Goal: Information Seeking & Learning: Learn about a topic

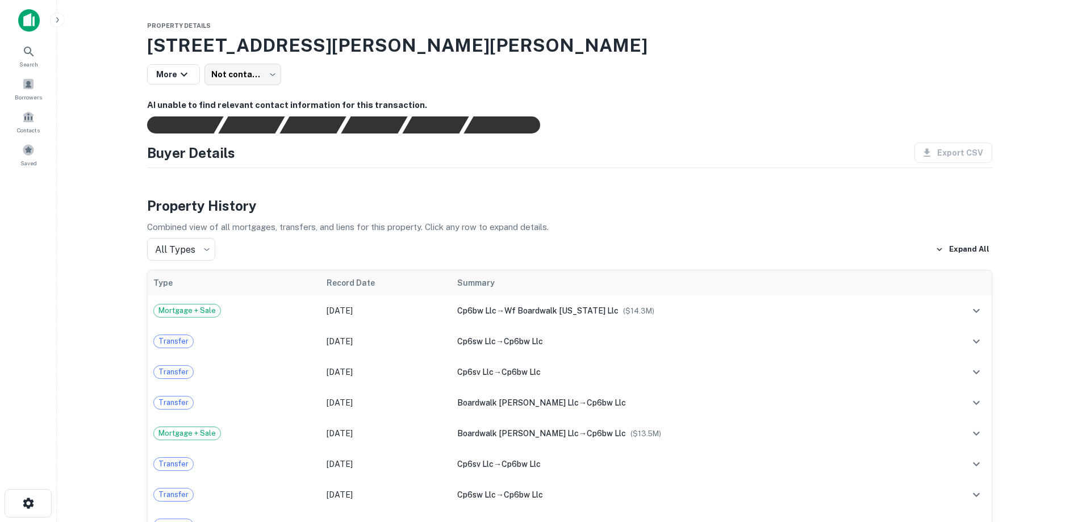
click at [35, 21] on img at bounding box center [29, 20] width 22 height 23
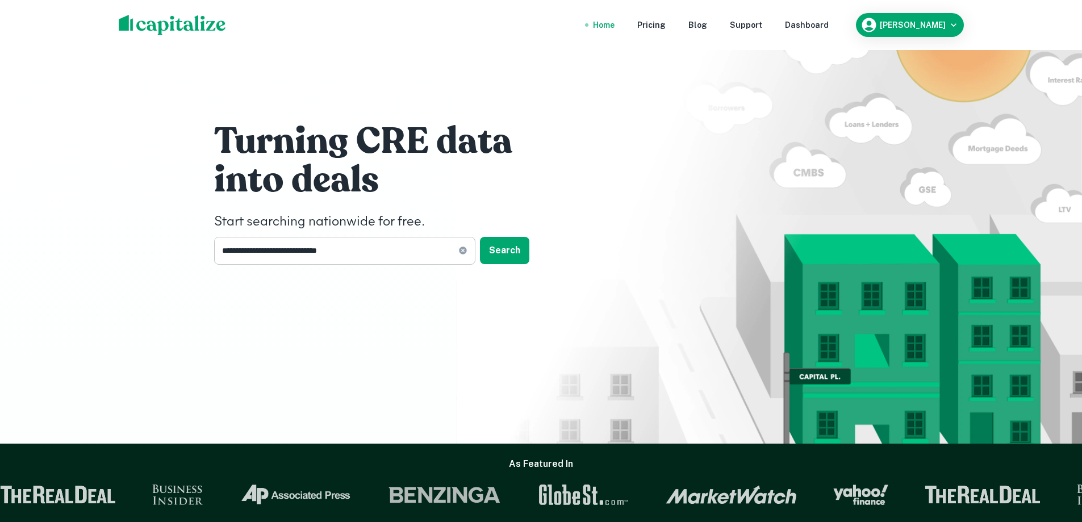
click at [399, 253] on input "**********" at bounding box center [336, 251] width 244 height 28
type input "******"
click at [517, 248] on button "Search" at bounding box center [504, 250] width 49 height 27
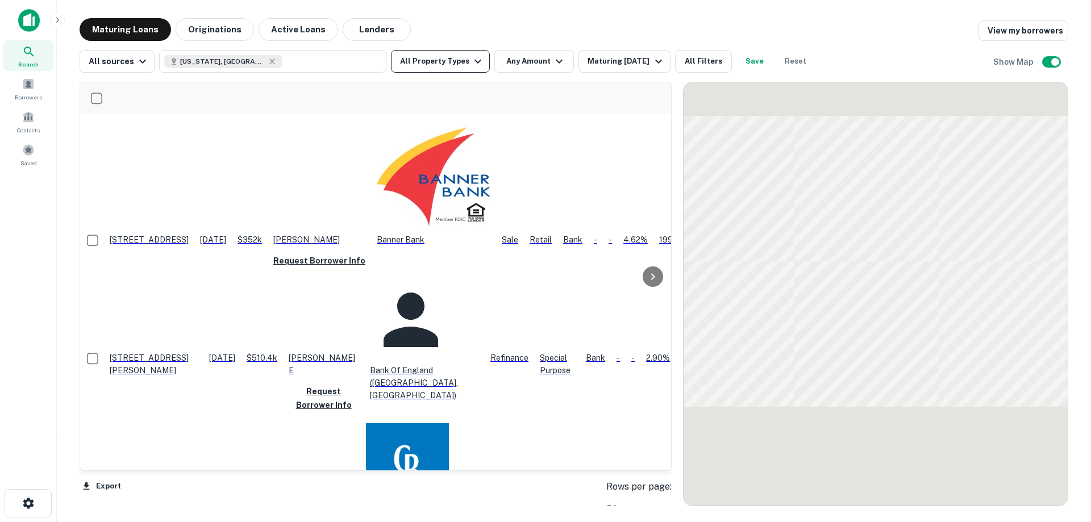
click at [475, 66] on icon "button" at bounding box center [478, 62] width 14 height 14
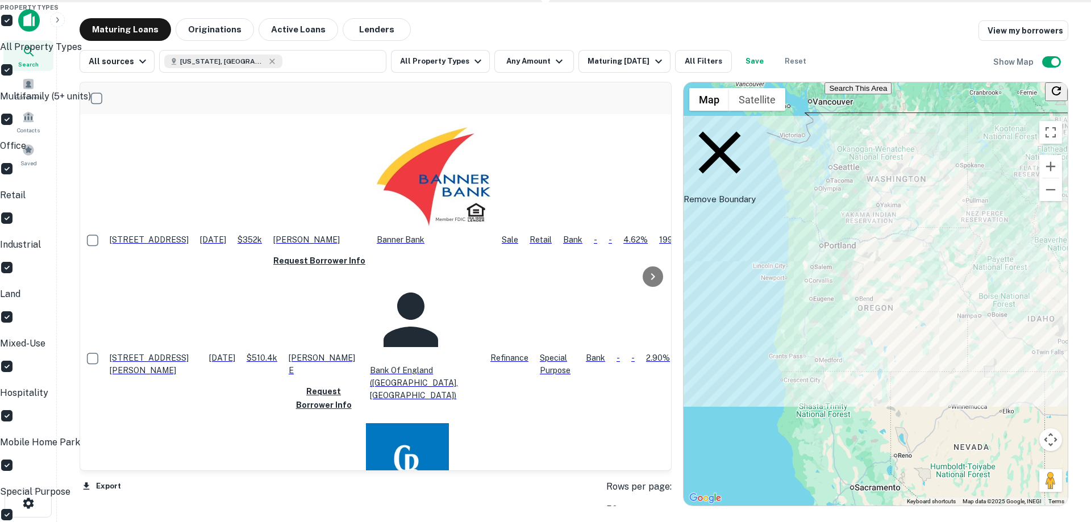
click at [444, 54] on p "All Property Types" at bounding box center [545, 47] width 1091 height 14
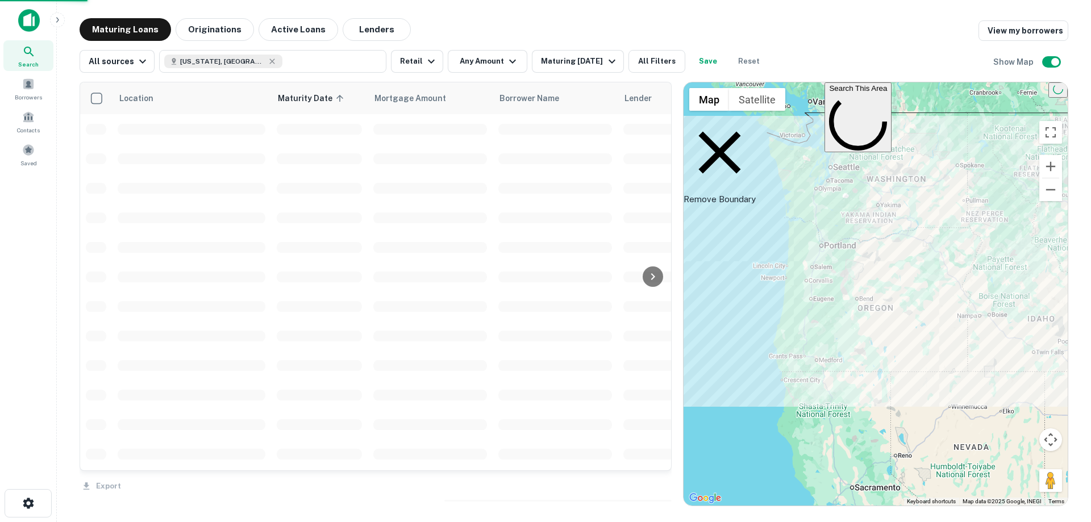
click at [506, 61] on div "Property Types All Property Types Multifamily (5+ units) Office Retail Industri…" at bounding box center [545, 261] width 1091 height 522
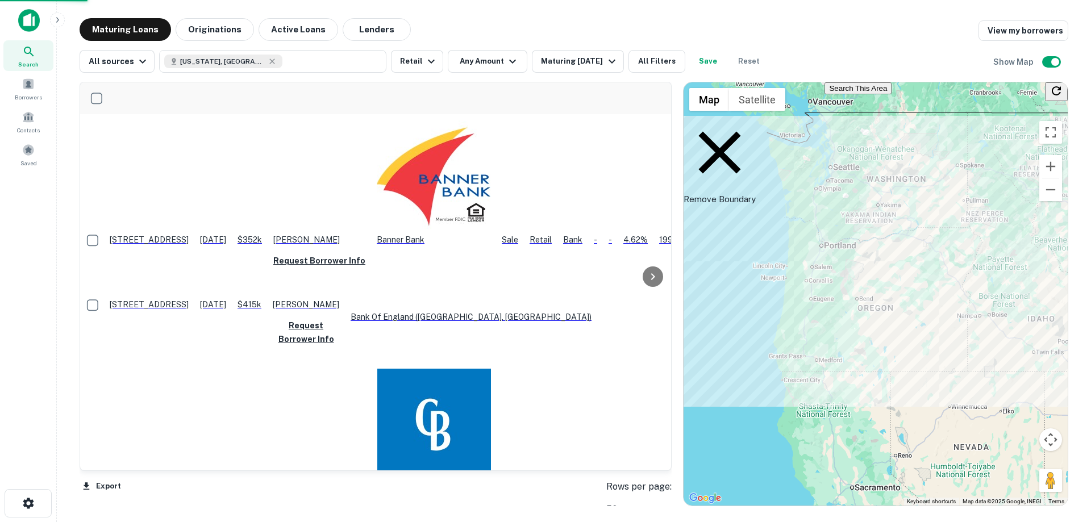
click at [509, 61] on icon "button" at bounding box center [512, 62] width 7 height 4
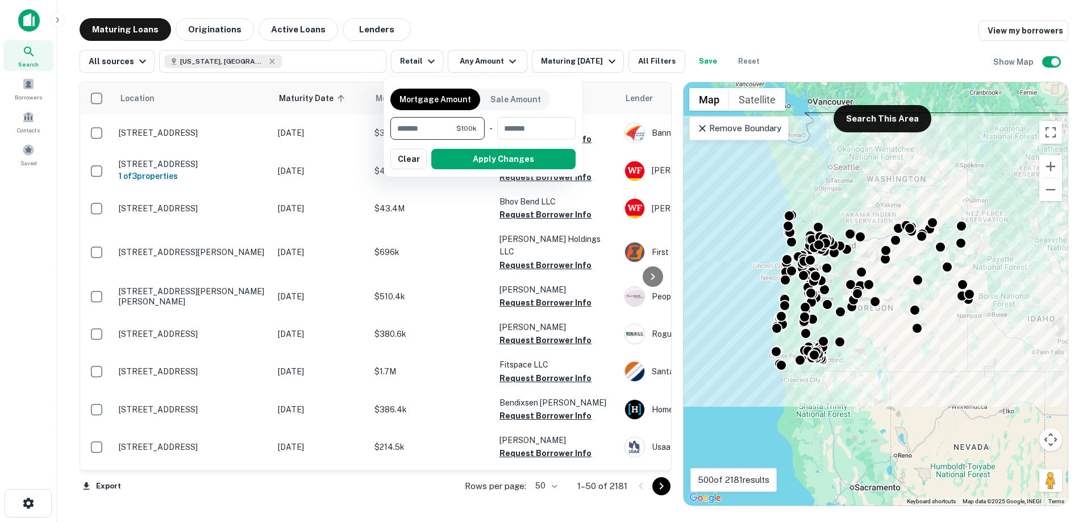
type input "********"
click at [512, 161] on button "Apply Changes" at bounding box center [503, 159] width 144 height 20
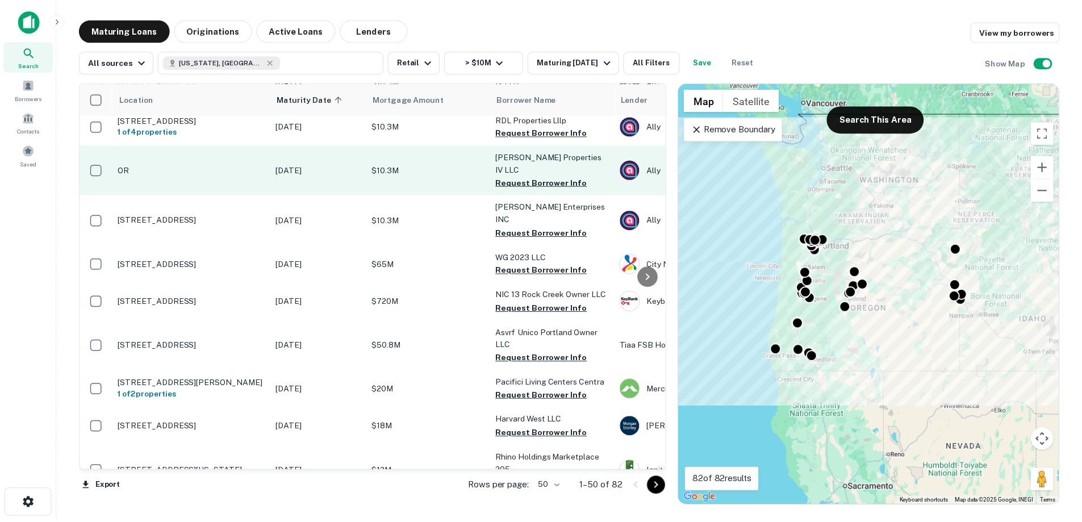
scroll to position [341, 0]
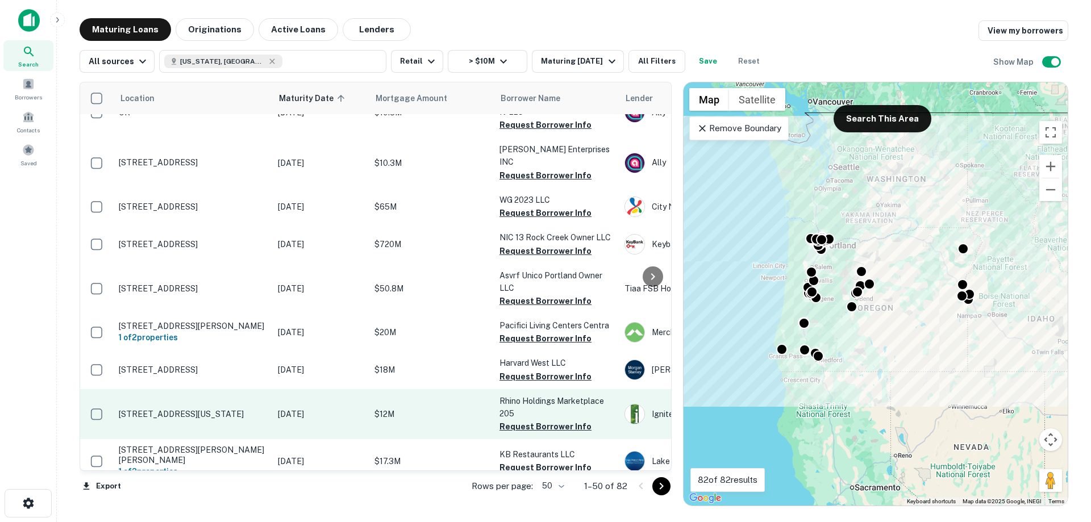
click at [234, 409] on p "[STREET_ADDRESS][US_STATE]" at bounding box center [193, 414] width 148 height 10
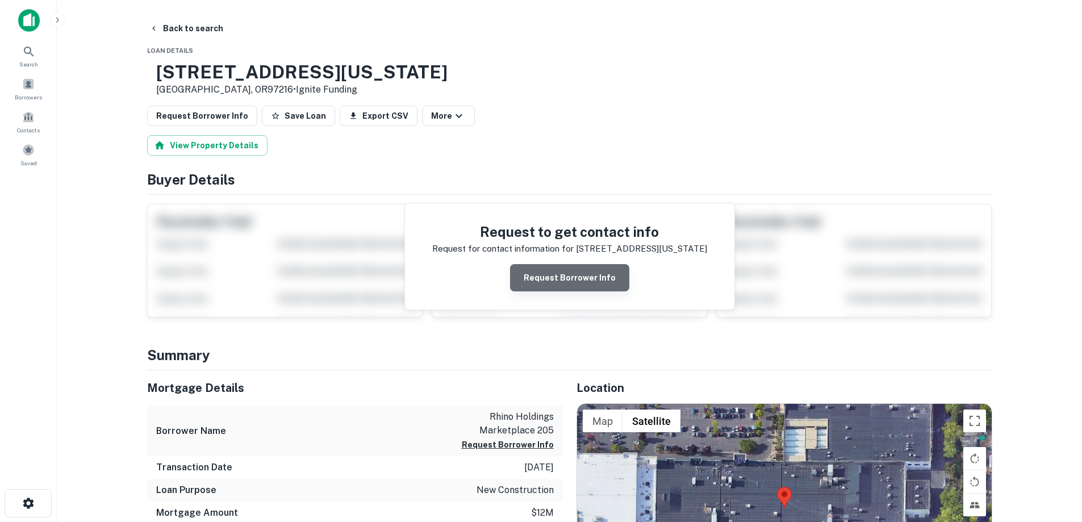
click at [589, 285] on button "Request Borrower Info" at bounding box center [569, 277] width 119 height 27
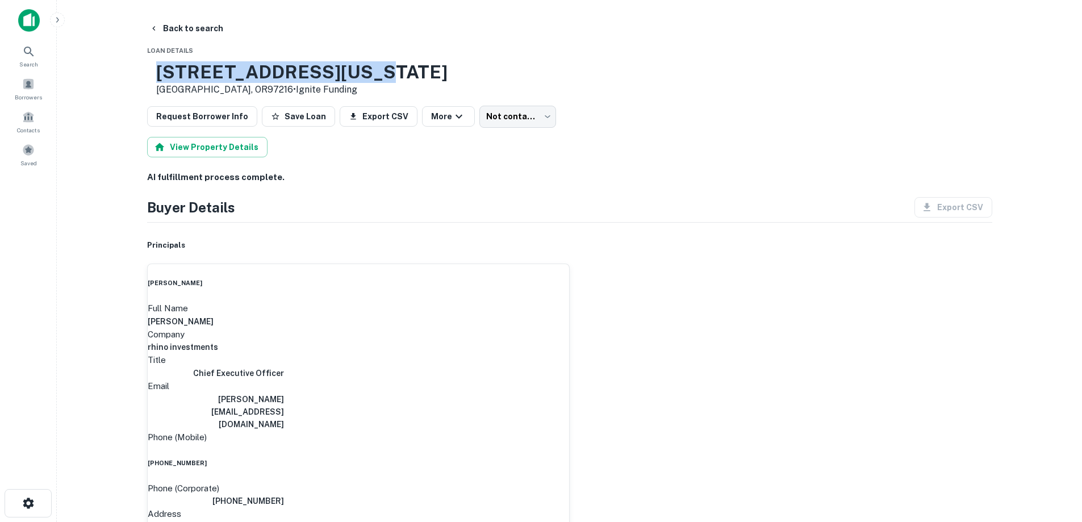
drag, startPoint x: 401, startPoint y: 67, endPoint x: 182, endPoint y: 57, distance: 219.5
copy div "[STREET_ADDRESS][US_STATE]"
click at [182, 27] on button "Back to search" at bounding box center [186, 28] width 83 height 20
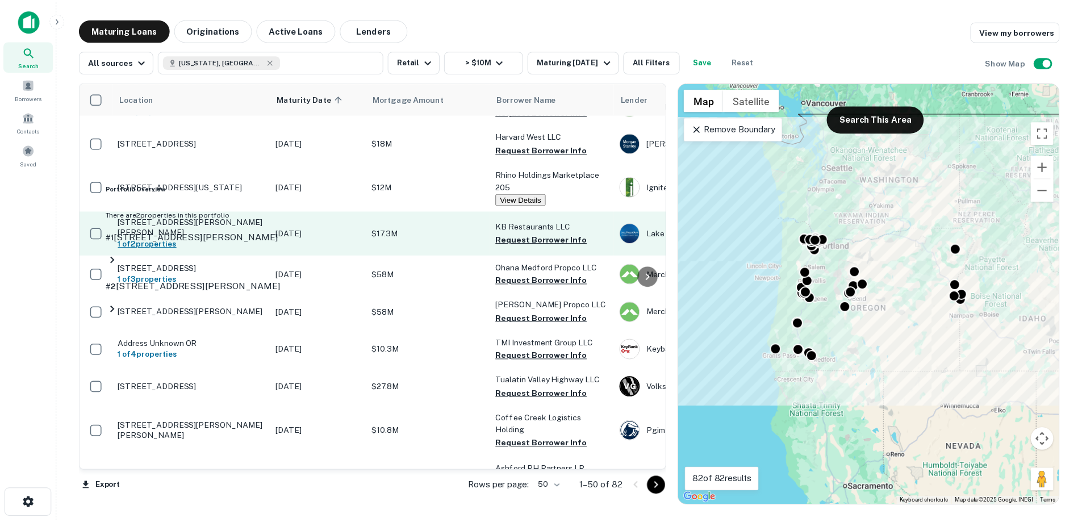
scroll to position [625, 0]
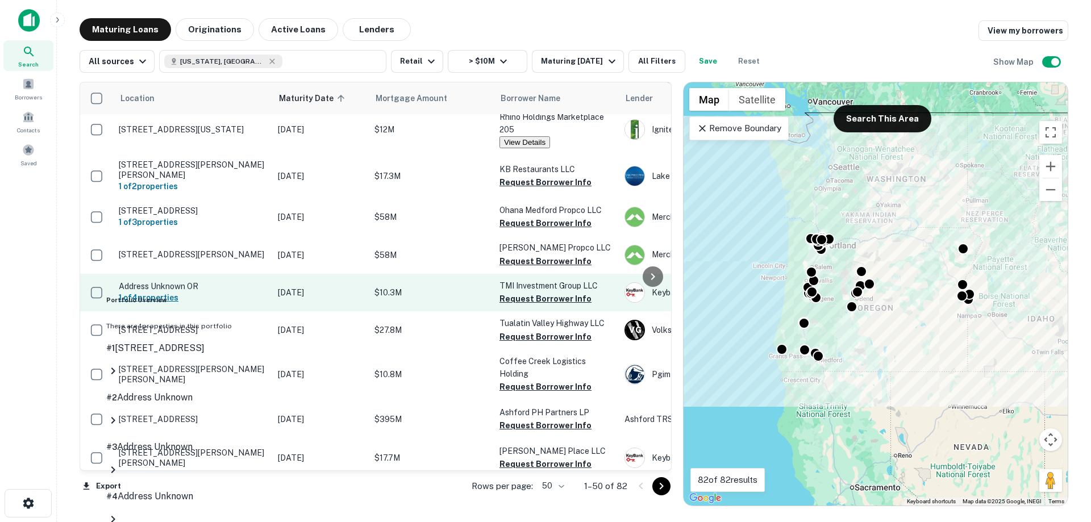
click at [233, 291] on h6 "1 of 4 properties" at bounding box center [193, 297] width 148 height 12
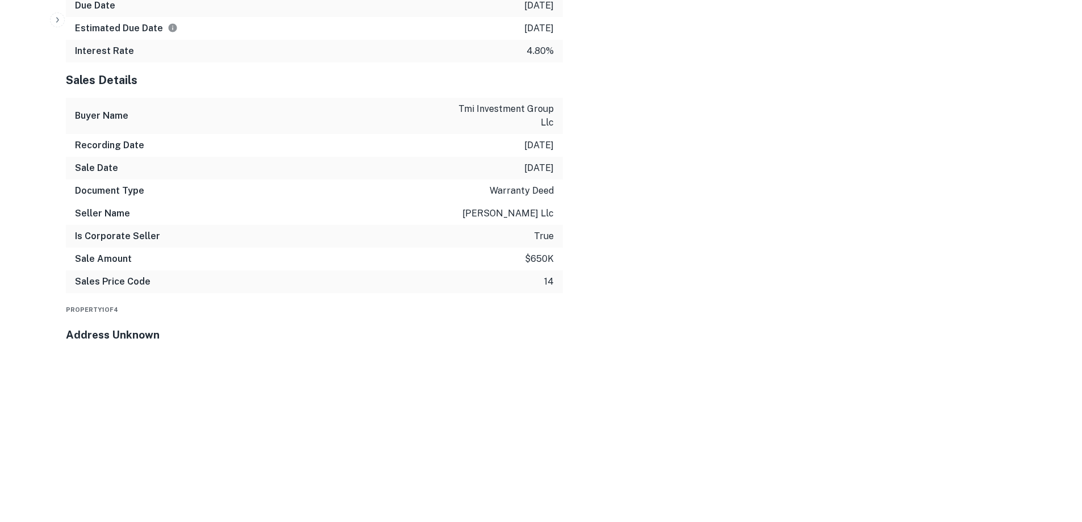
scroll to position [1079, 0]
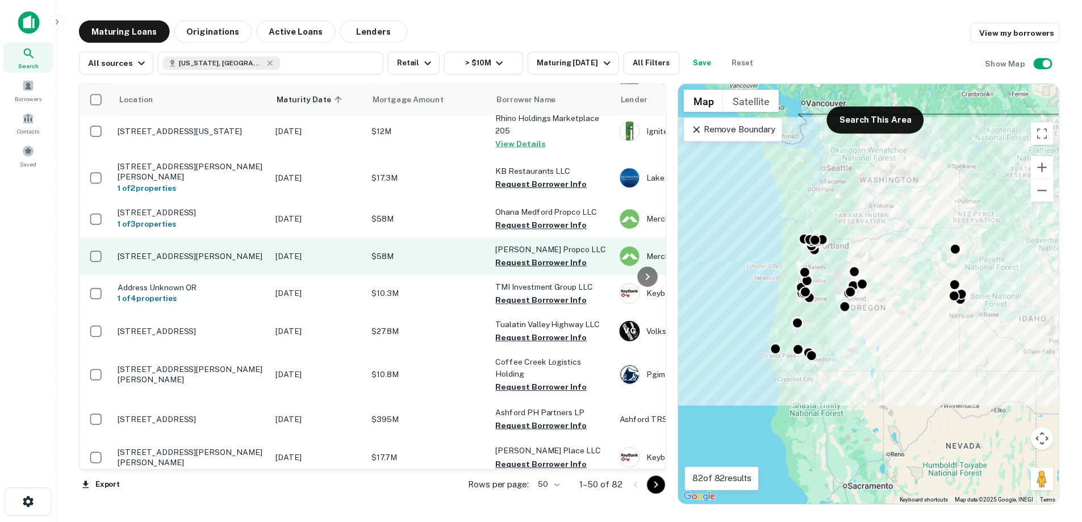
scroll to position [738, 0]
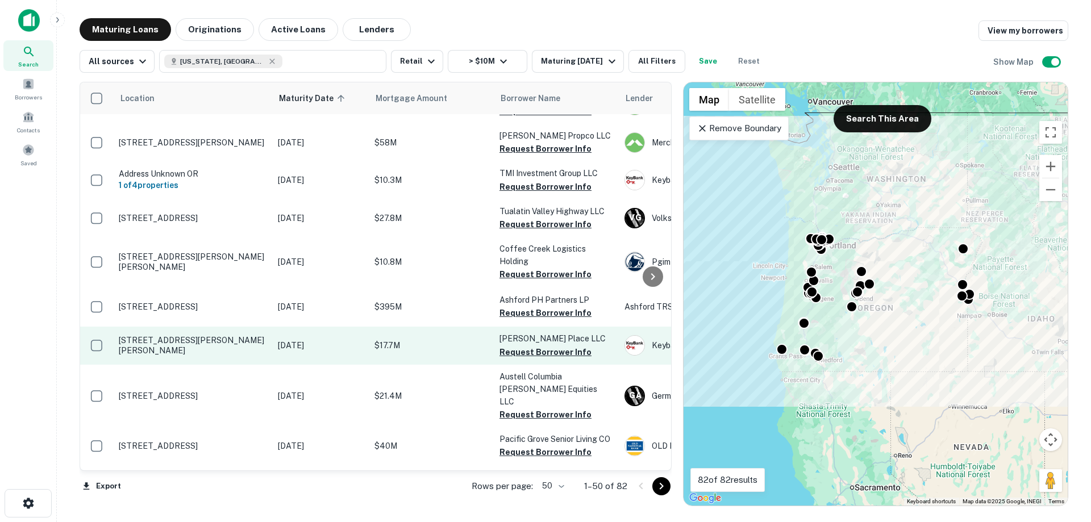
click at [251, 335] on p "[STREET_ADDRESS][PERSON_NAME][PERSON_NAME]" at bounding box center [193, 345] width 148 height 20
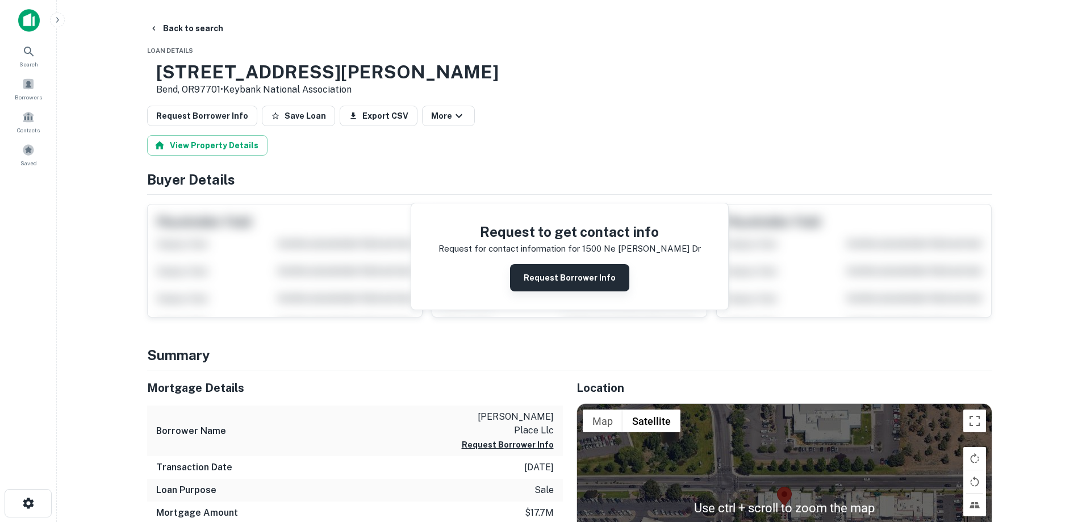
click at [586, 282] on button "Request Borrower Info" at bounding box center [569, 277] width 119 height 27
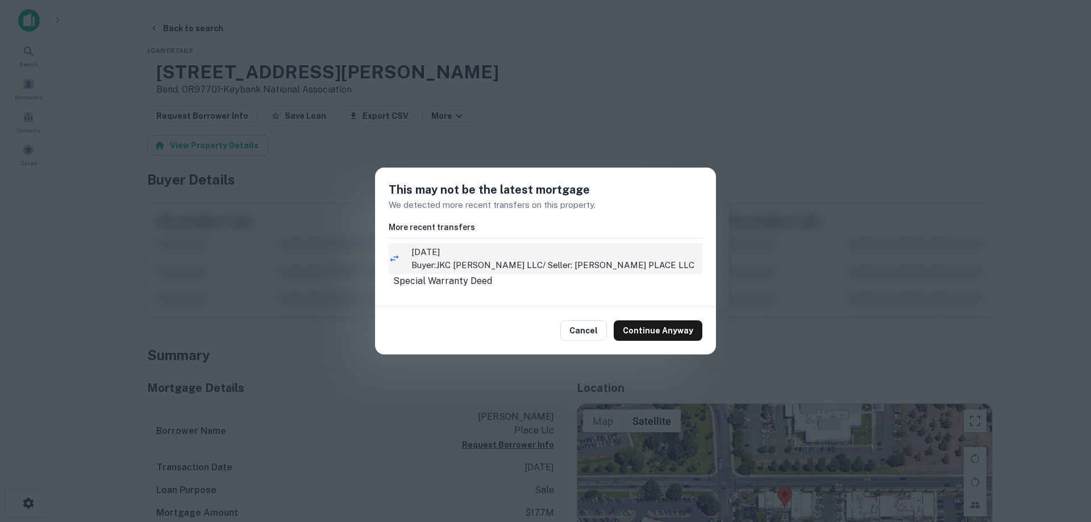
click at [449, 258] on p "Buyer: JKC [PERSON_NAME] LLC / Seller: [PERSON_NAME] PLACE LLC" at bounding box center [556, 265] width 291 height 14
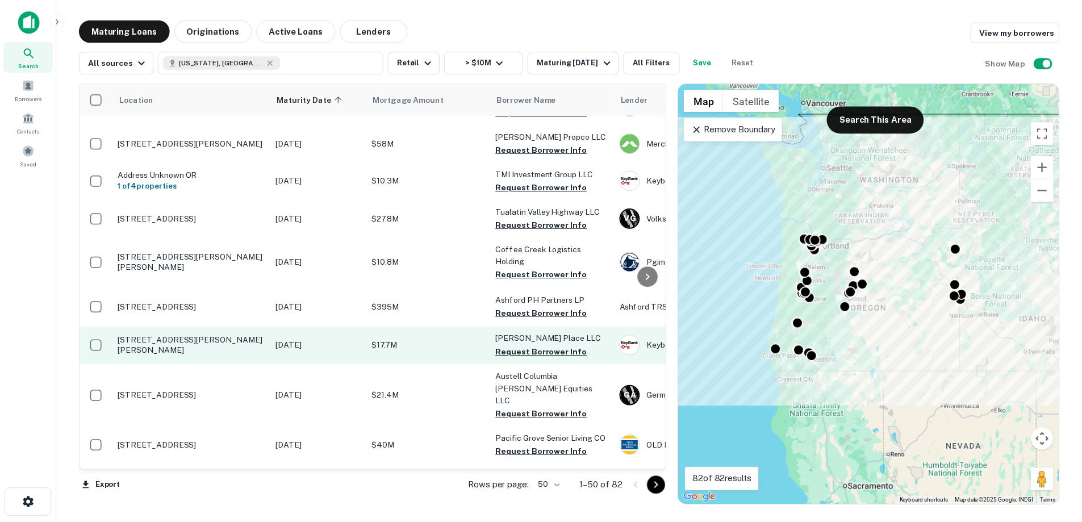
scroll to position [682, 0]
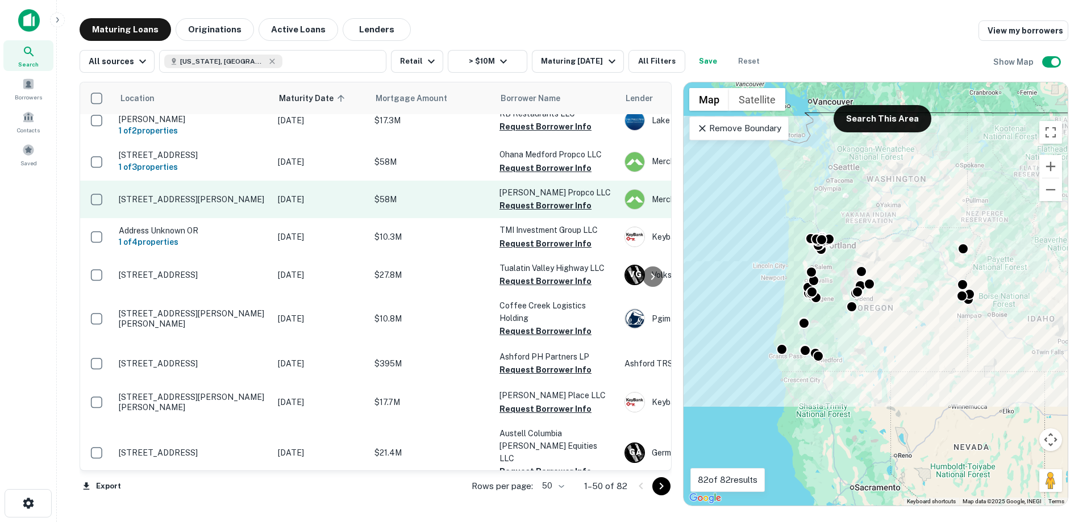
click at [340, 193] on p "[DATE]" at bounding box center [320, 199] width 85 height 12
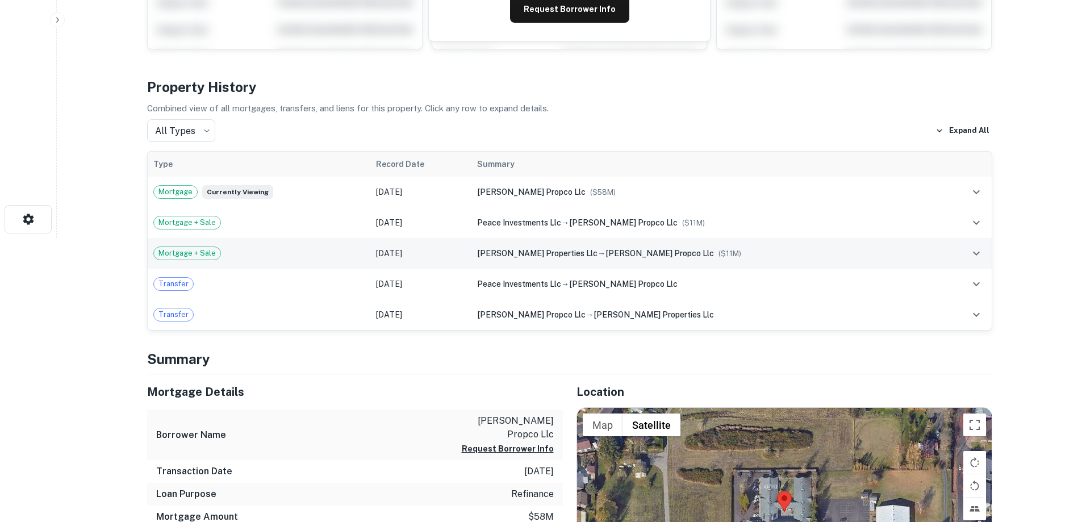
scroll to position [511, 0]
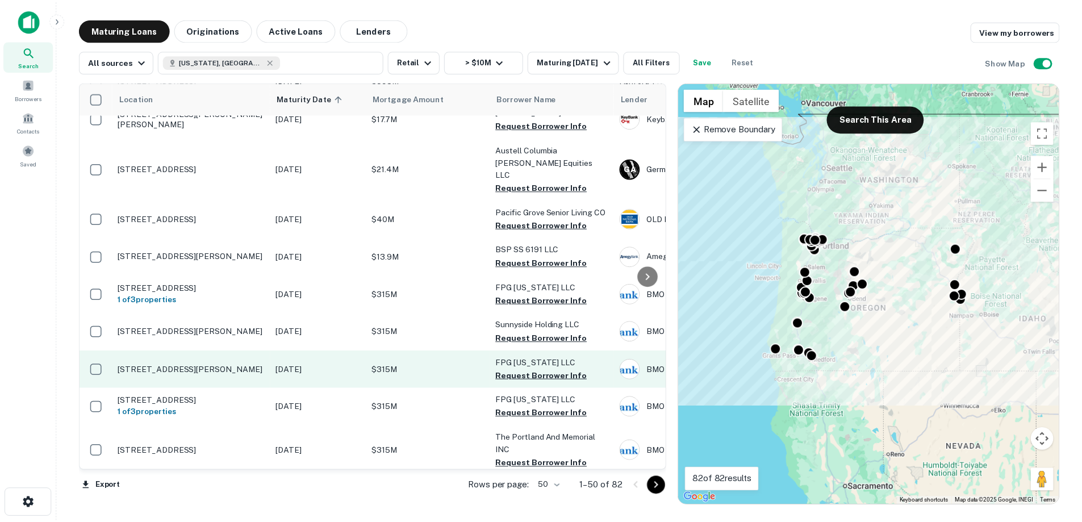
scroll to position [1250, 0]
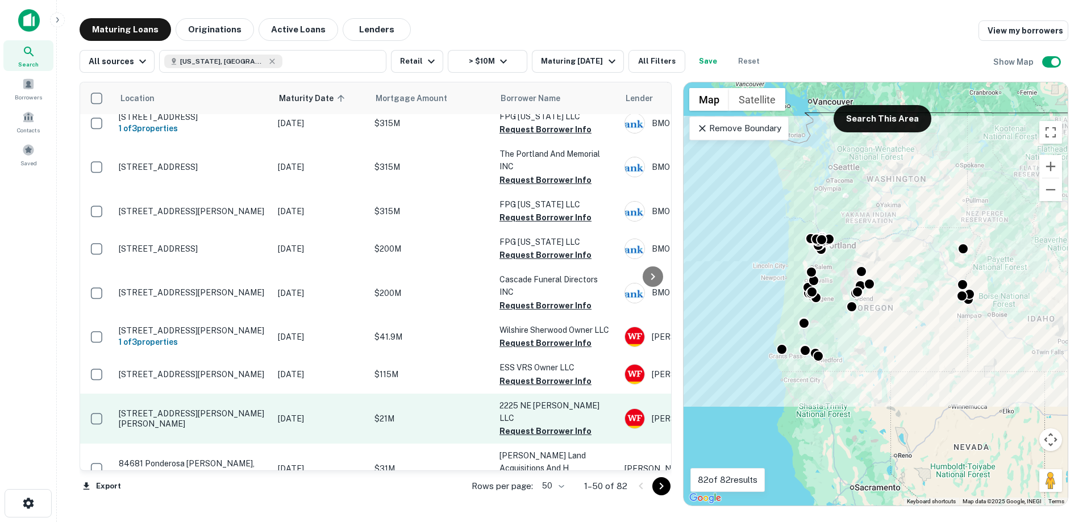
click at [316, 412] on p "[DATE]" at bounding box center [320, 418] width 85 height 12
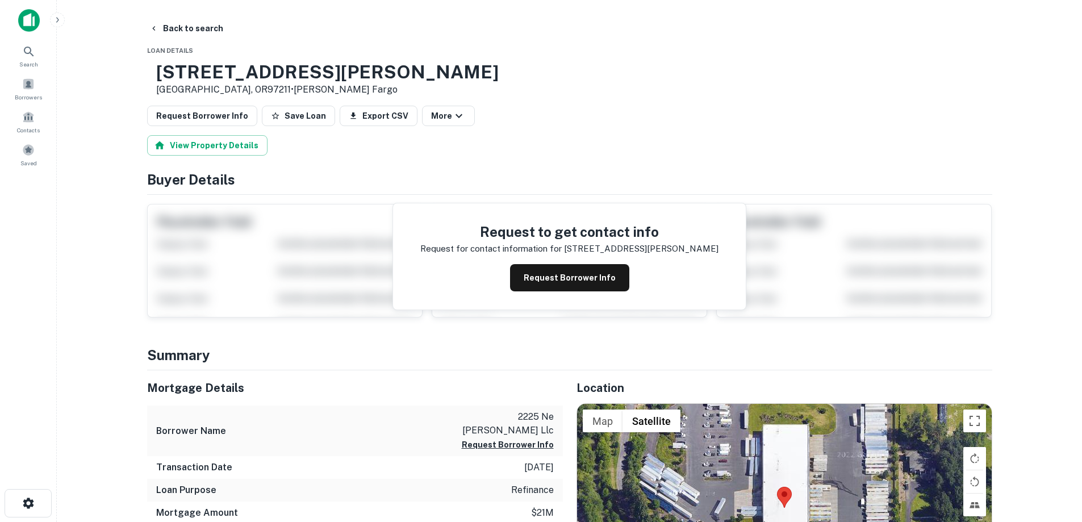
scroll to position [114, 0]
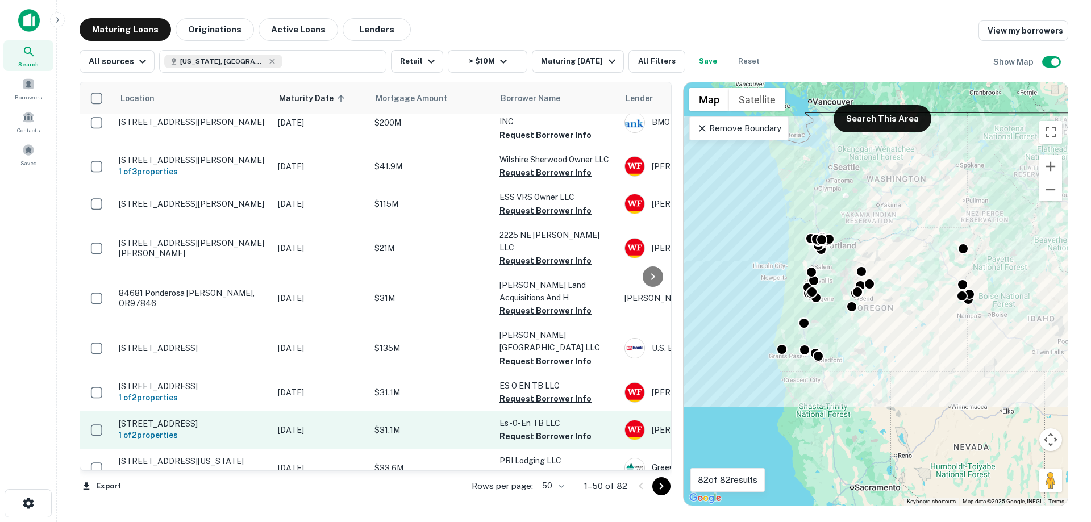
scroll to position [1534, 0]
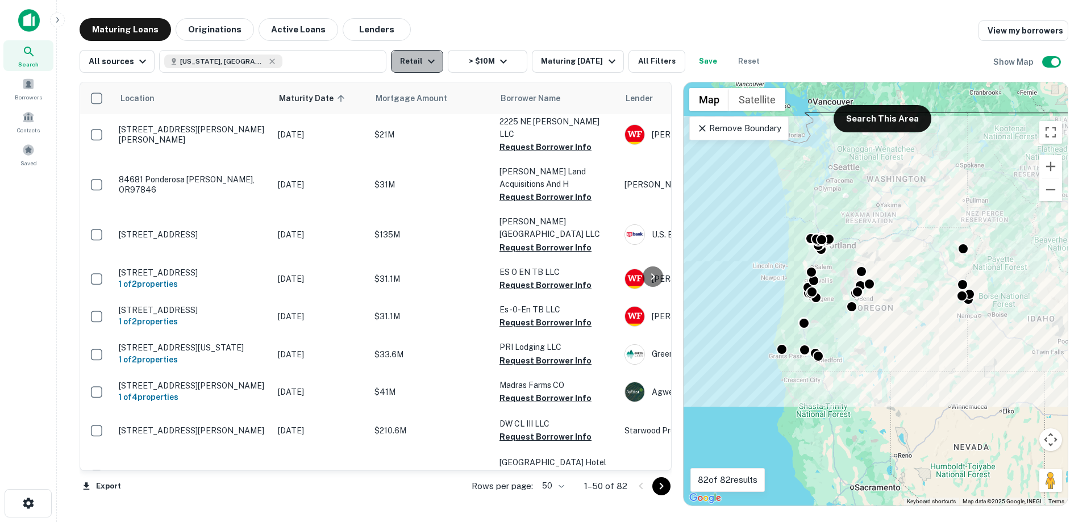
click at [417, 68] on button "Retail" at bounding box center [417, 61] width 52 height 23
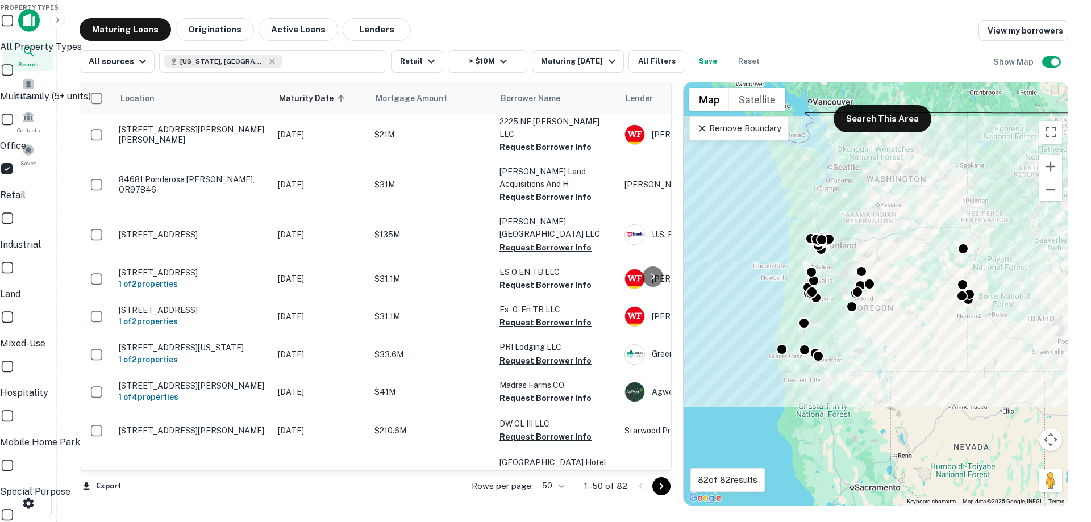
click at [461, 30] on div at bounding box center [545, 261] width 1091 height 522
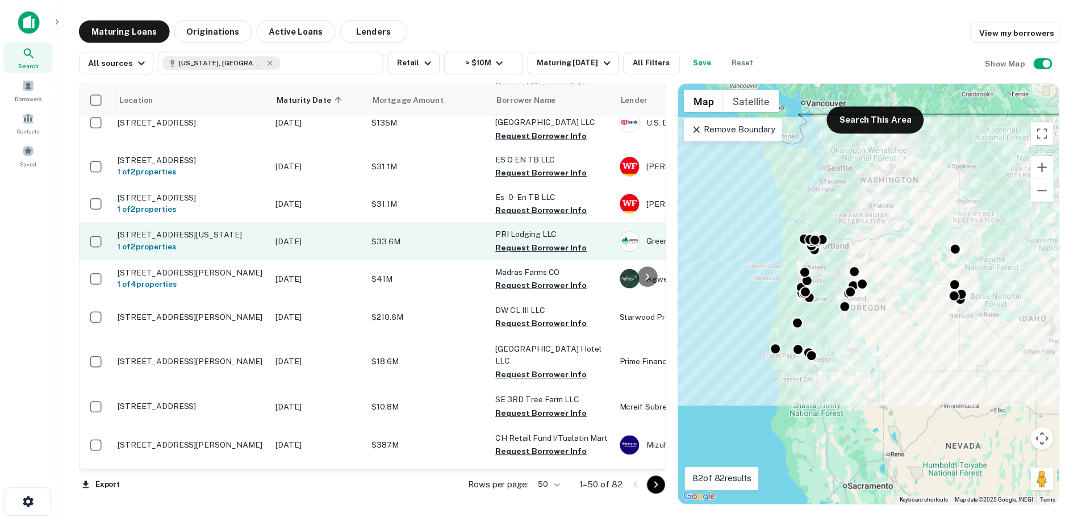
scroll to position [1648, 0]
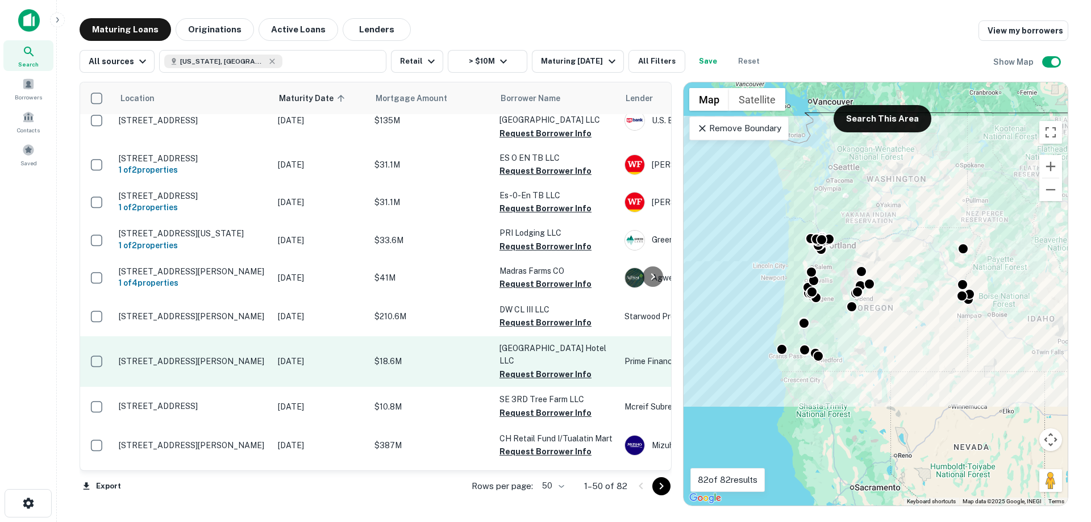
click at [429, 336] on td "$18.6M" at bounding box center [431, 361] width 125 height 50
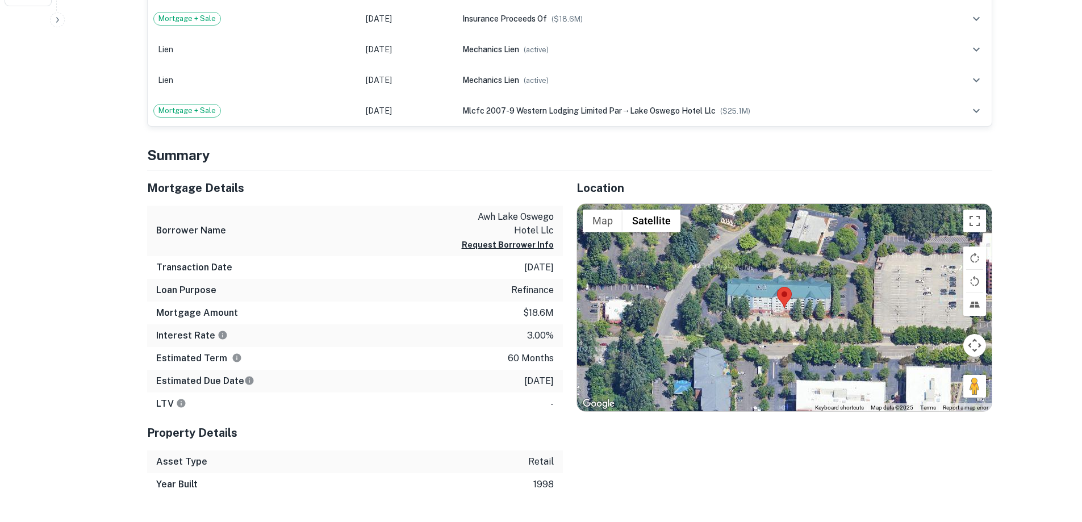
scroll to position [114, 0]
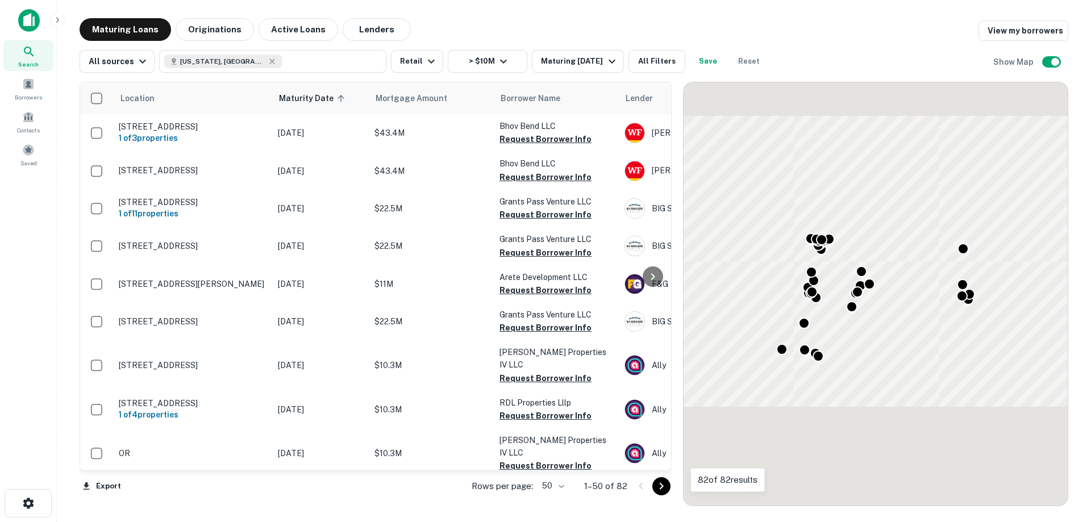
scroll to position [1648, 0]
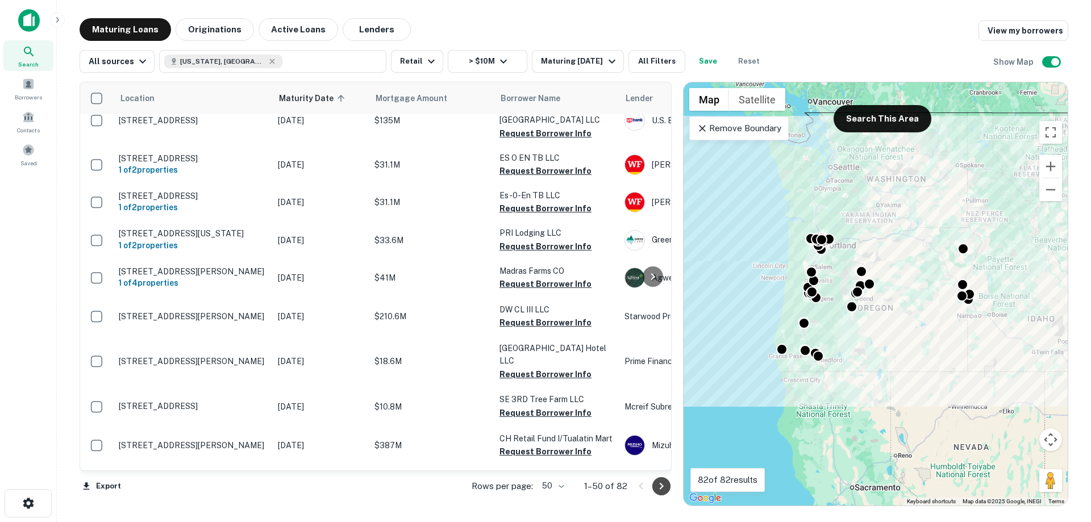
click at [659, 487] on icon "Go to next page" at bounding box center [661, 486] width 14 height 14
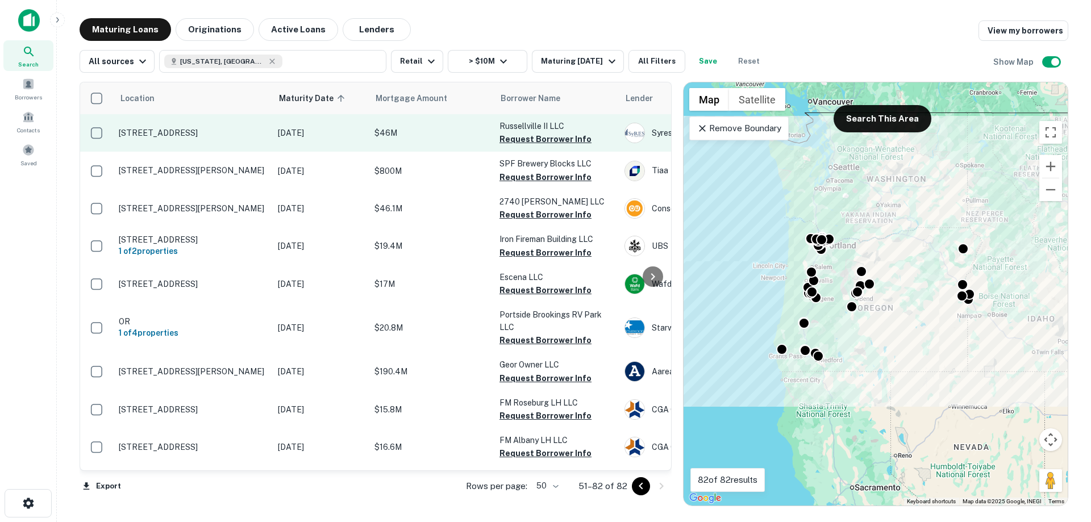
click at [258, 132] on p "[STREET_ADDRESS]" at bounding box center [193, 133] width 148 height 10
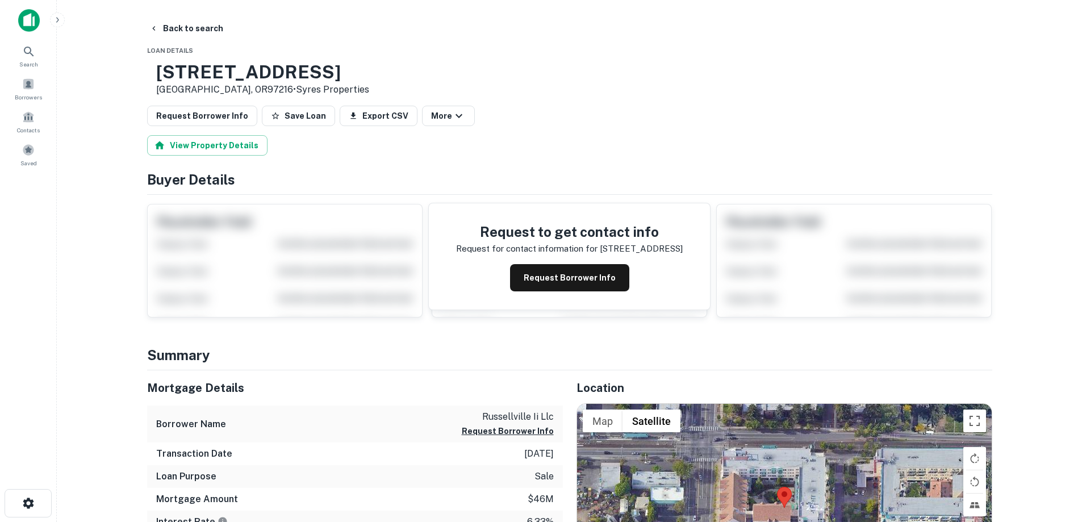
scroll to position [114, 0]
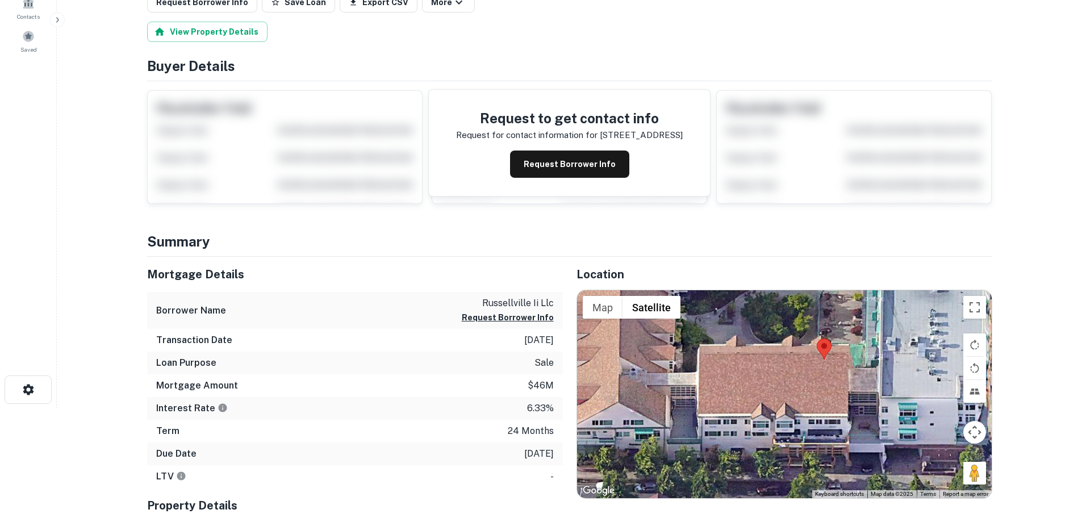
drag, startPoint x: 769, startPoint y: 402, endPoint x: 811, endPoint y: 338, distance: 76.7
click at [811, 338] on div at bounding box center [784, 394] width 415 height 208
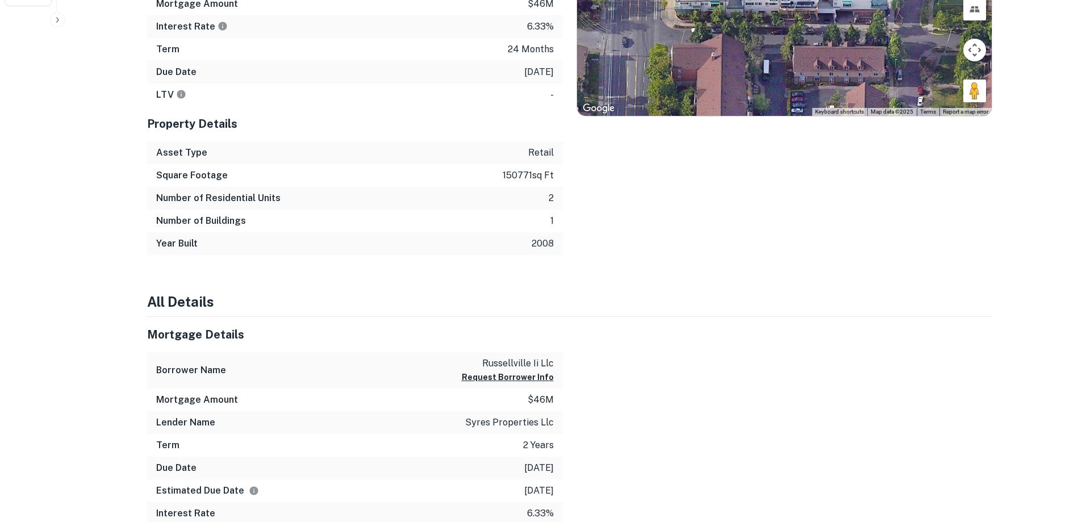
scroll to position [682, 0]
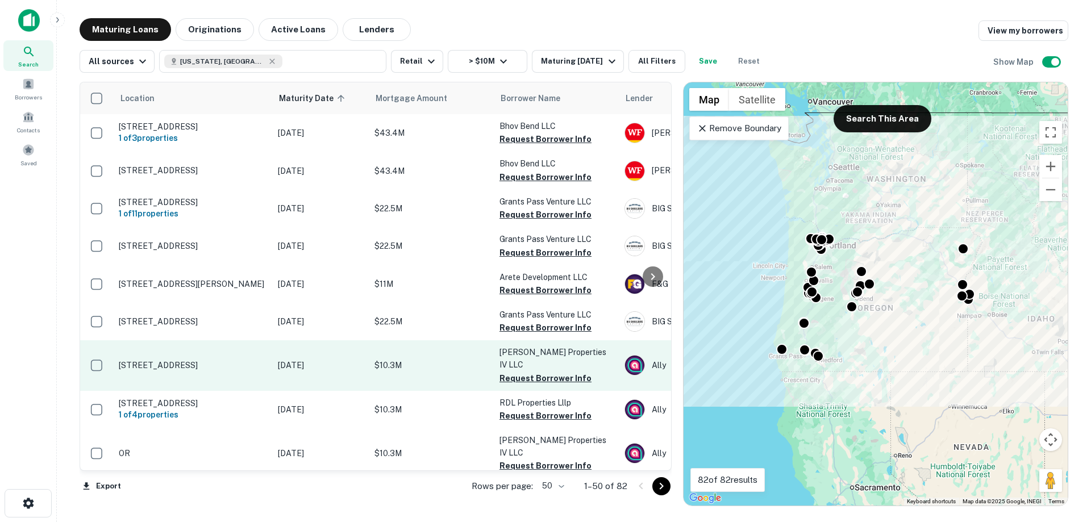
click at [328, 362] on p "[DATE]" at bounding box center [320, 365] width 85 height 12
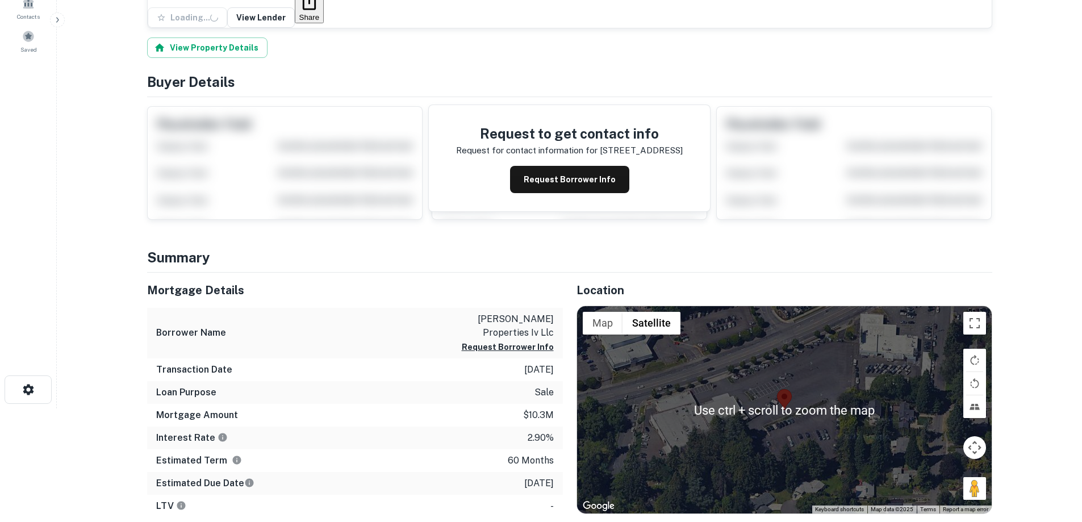
scroll to position [170, 0]
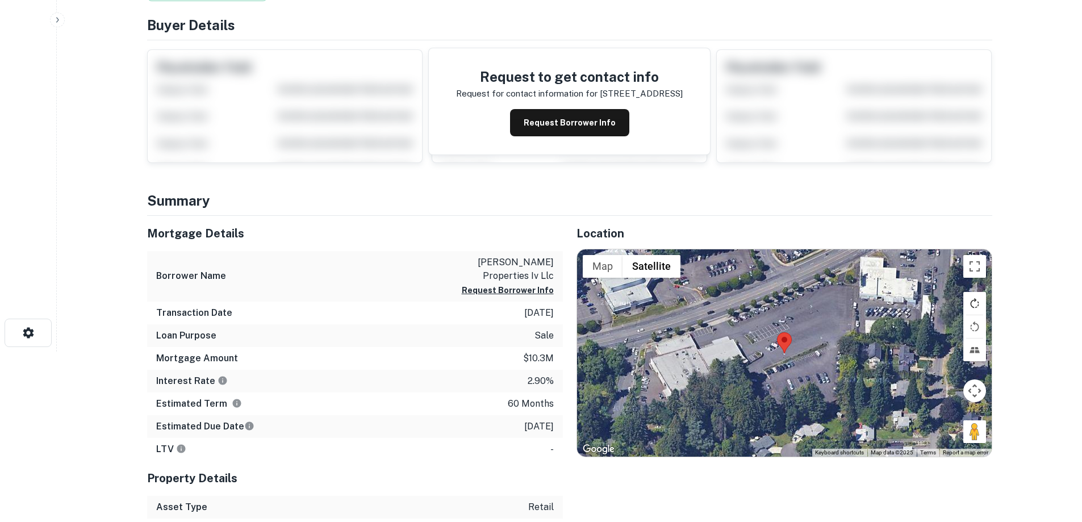
click at [970, 292] on button "Rotate map clockwise" at bounding box center [974, 303] width 23 height 23
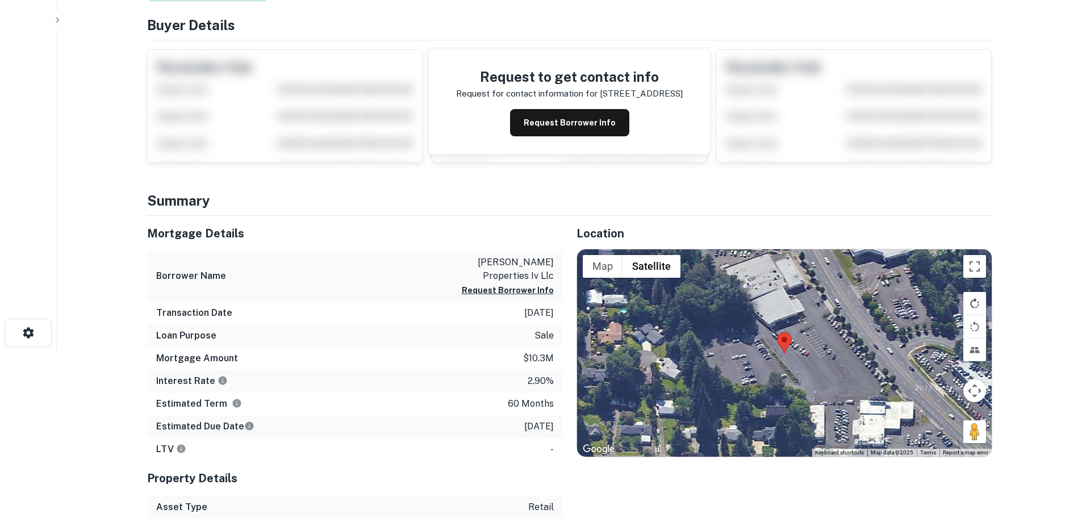
click at [970, 292] on button "Rotate map clockwise" at bounding box center [974, 303] width 23 height 23
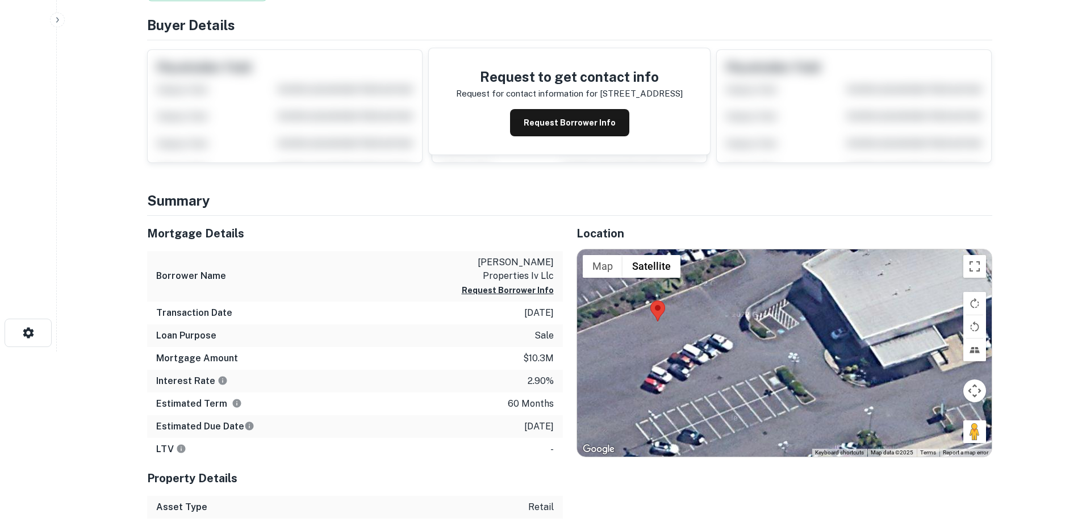
drag, startPoint x: 767, startPoint y: 295, endPoint x: 657, endPoint y: 331, distance: 115.9
click at [657, 331] on div at bounding box center [784, 353] width 415 height 208
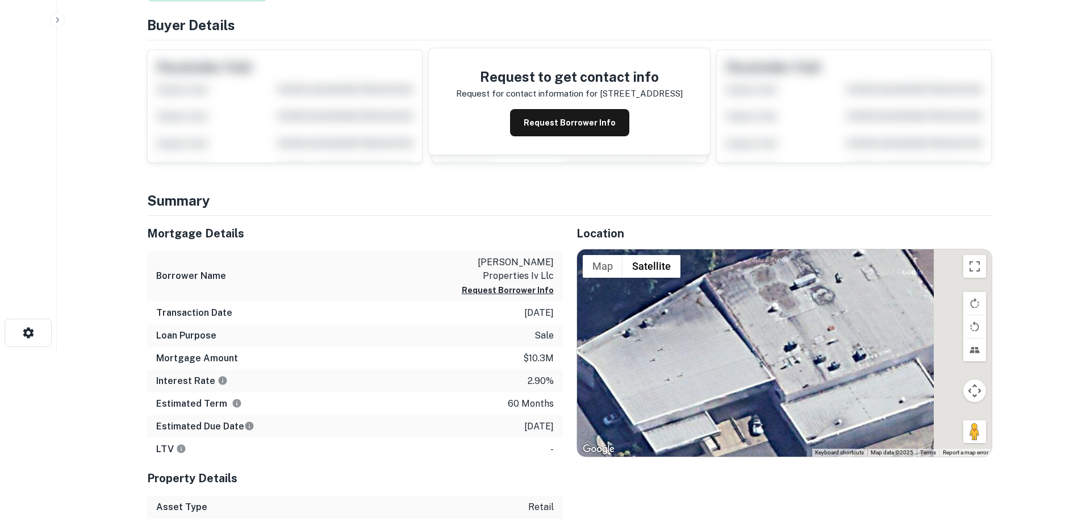
drag, startPoint x: 852, startPoint y: 288, endPoint x: 702, endPoint y: 352, distance: 163.1
click at [702, 352] on div at bounding box center [784, 353] width 415 height 208
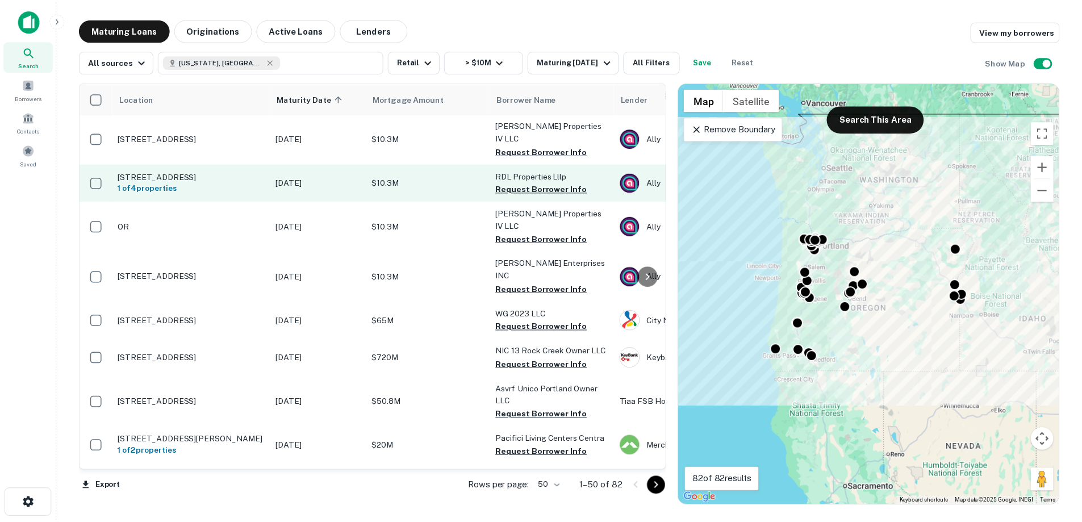
scroll to position [284, 0]
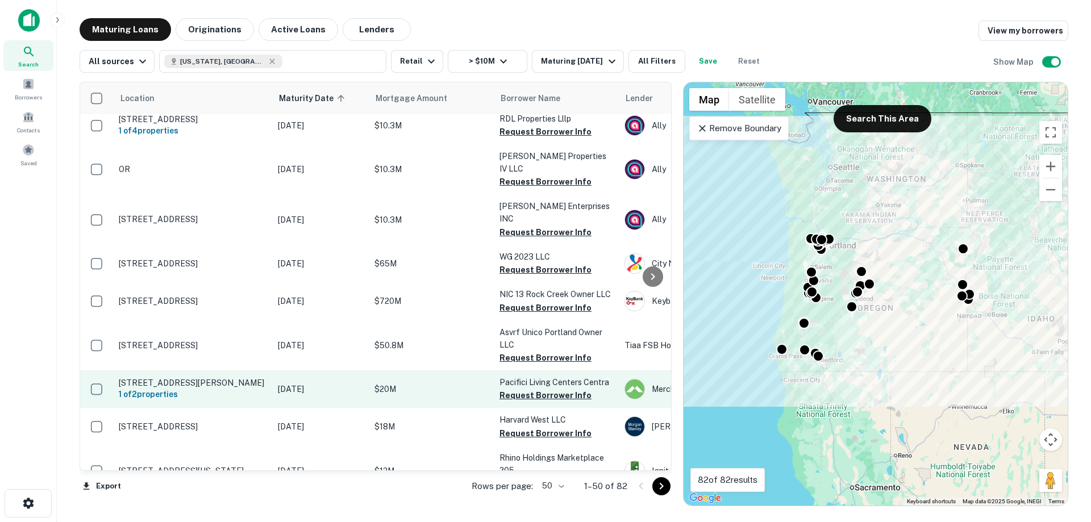
click at [315, 383] on p "[DATE]" at bounding box center [320, 389] width 85 height 12
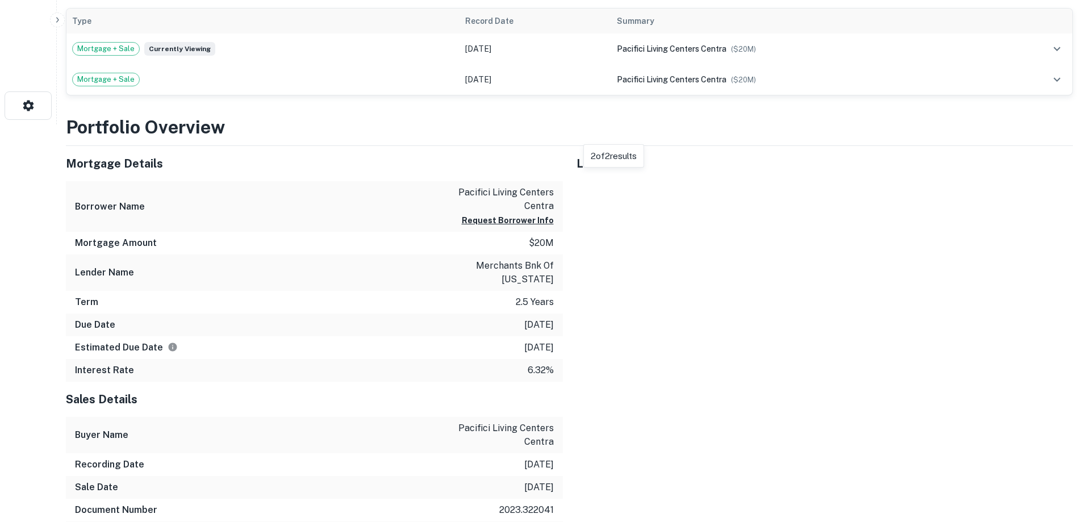
scroll to position [454, 0]
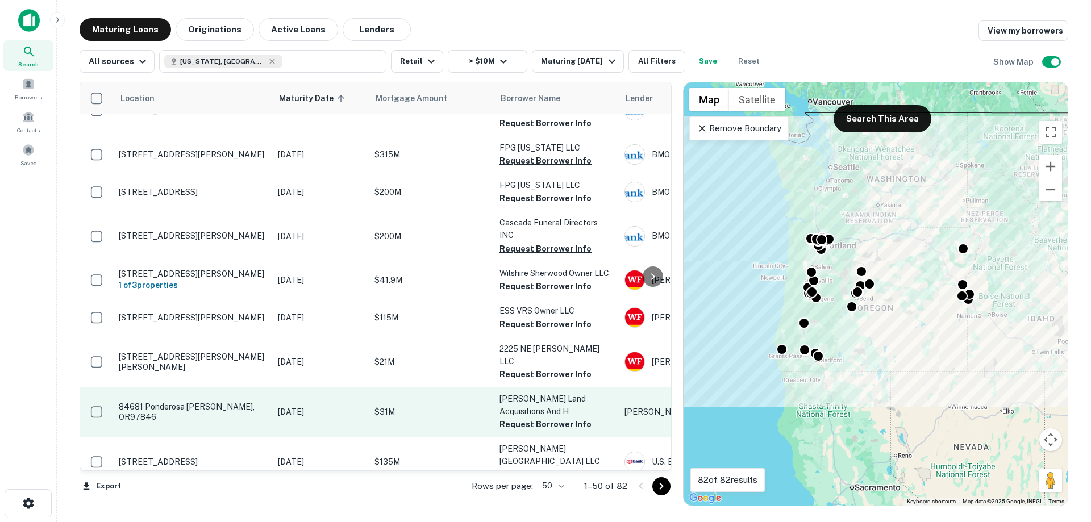
scroll to position [1648, 0]
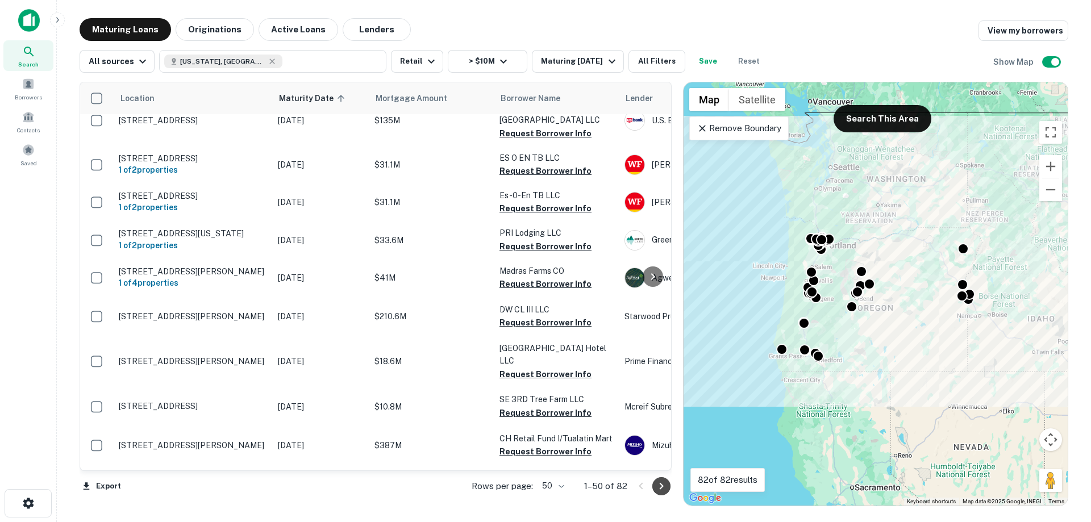
click at [659, 486] on icon "Go to next page" at bounding box center [661, 486] width 14 height 14
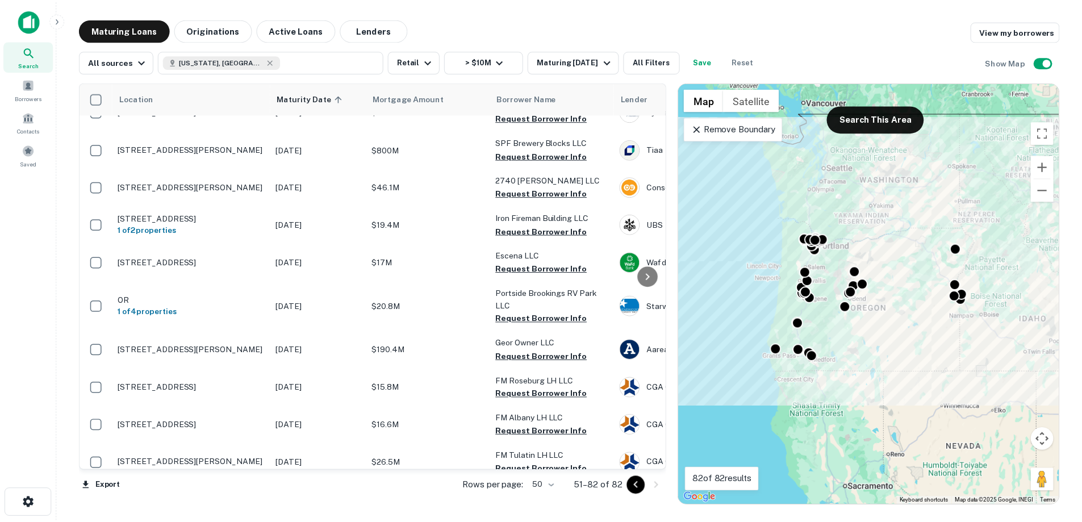
scroll to position [0, 0]
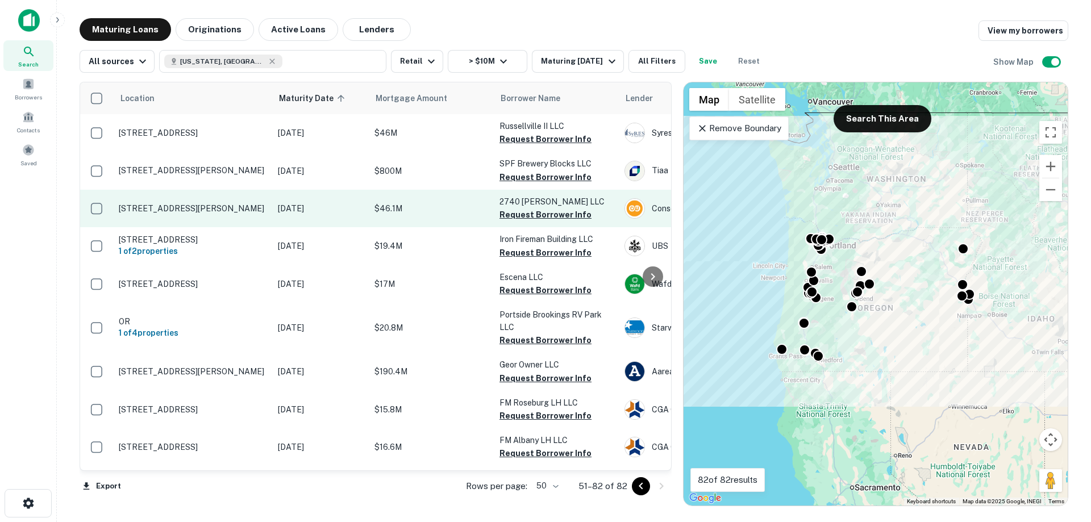
click at [252, 210] on p "[STREET_ADDRESS][PERSON_NAME]" at bounding box center [193, 208] width 148 height 10
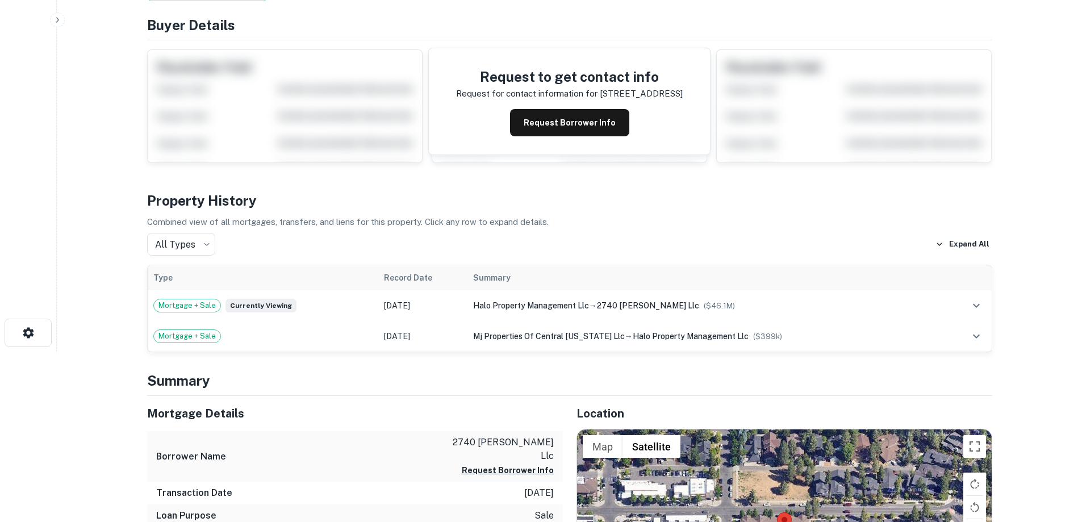
scroll to position [227, 0]
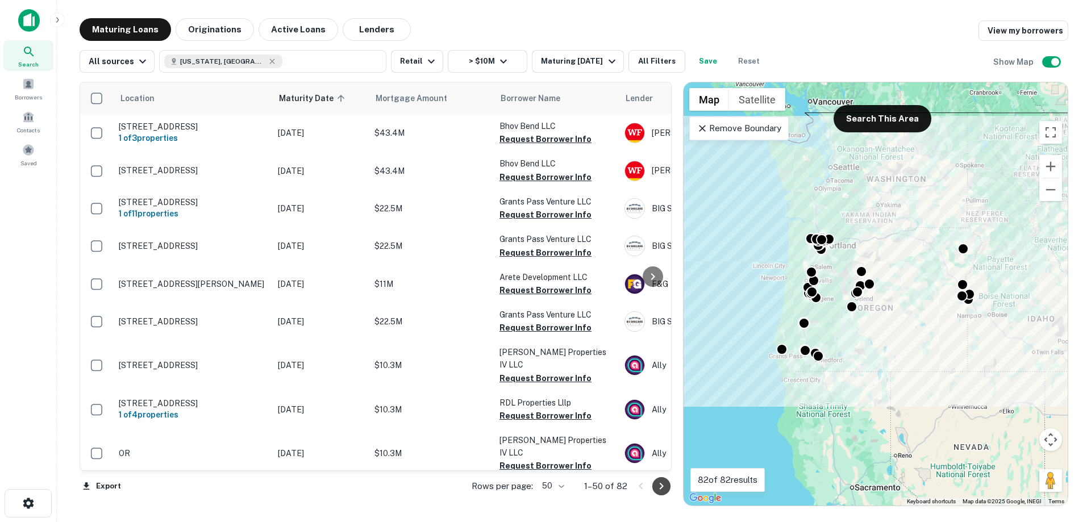
click at [660, 487] on icon "Go to next page" at bounding box center [661, 486] width 14 height 14
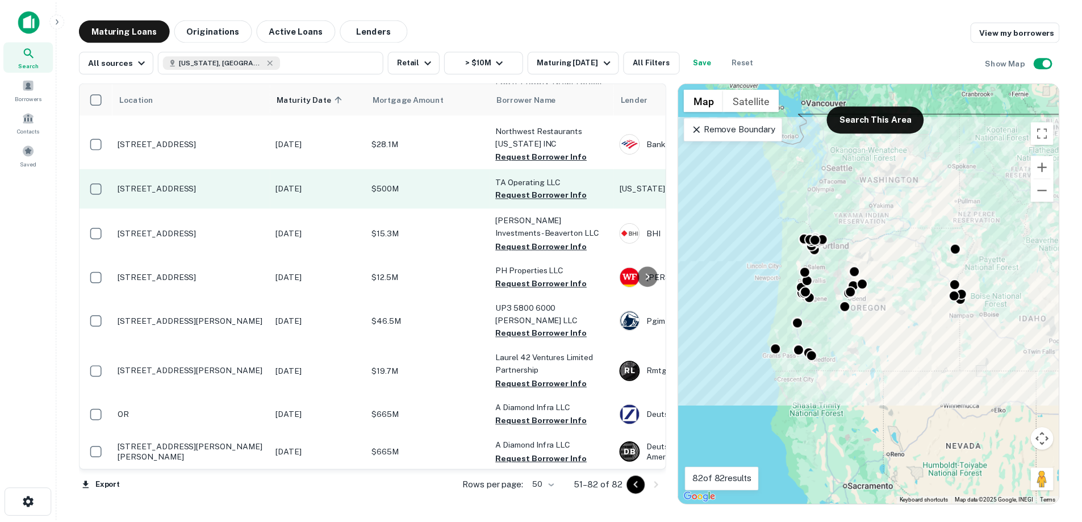
scroll to position [398, 0]
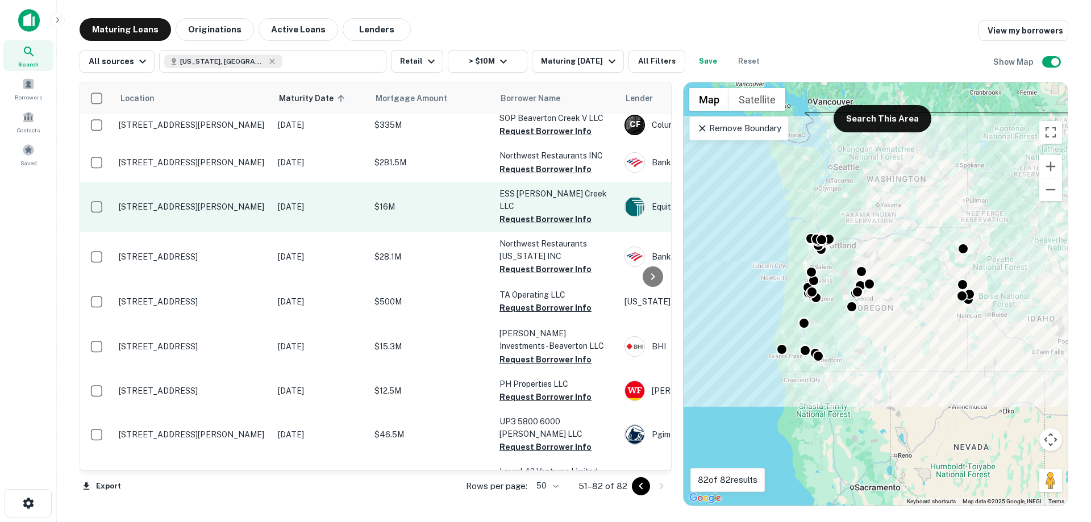
click at [395, 209] on td "$16M" at bounding box center [431, 207] width 125 height 50
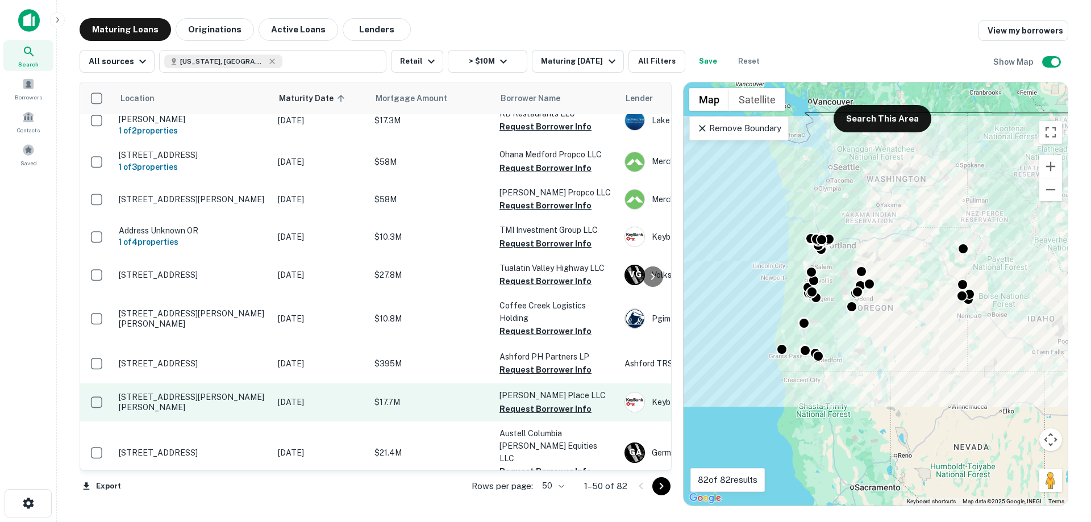
scroll to position [795, 0]
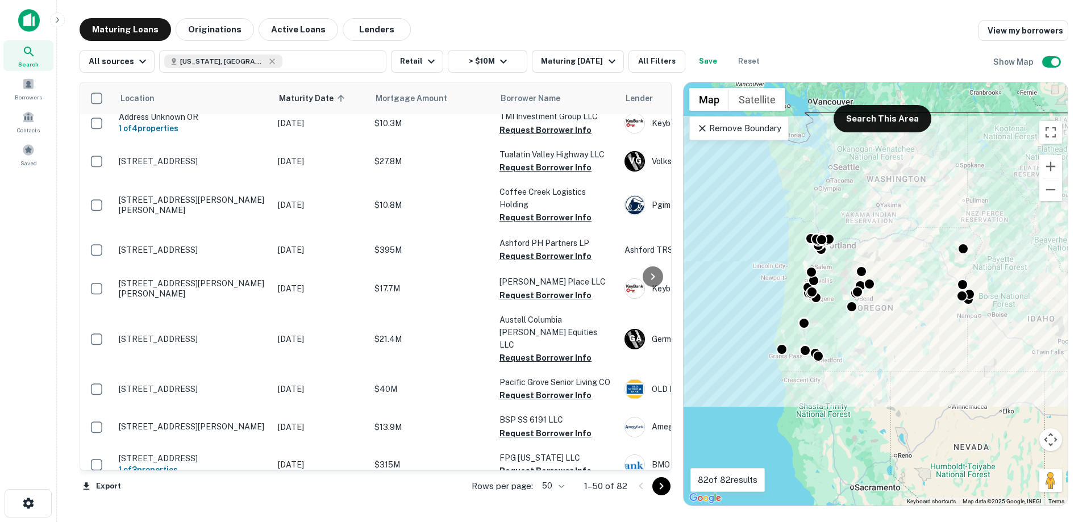
click at [658, 485] on icon "Go to next page" at bounding box center [661, 486] width 14 height 14
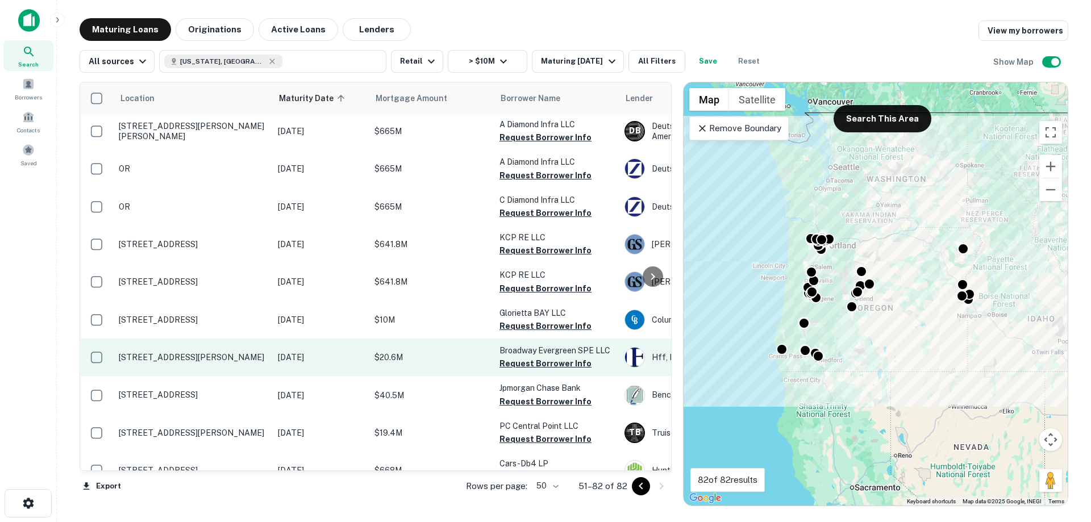
click at [302, 351] on p "[DATE]" at bounding box center [320, 357] width 85 height 12
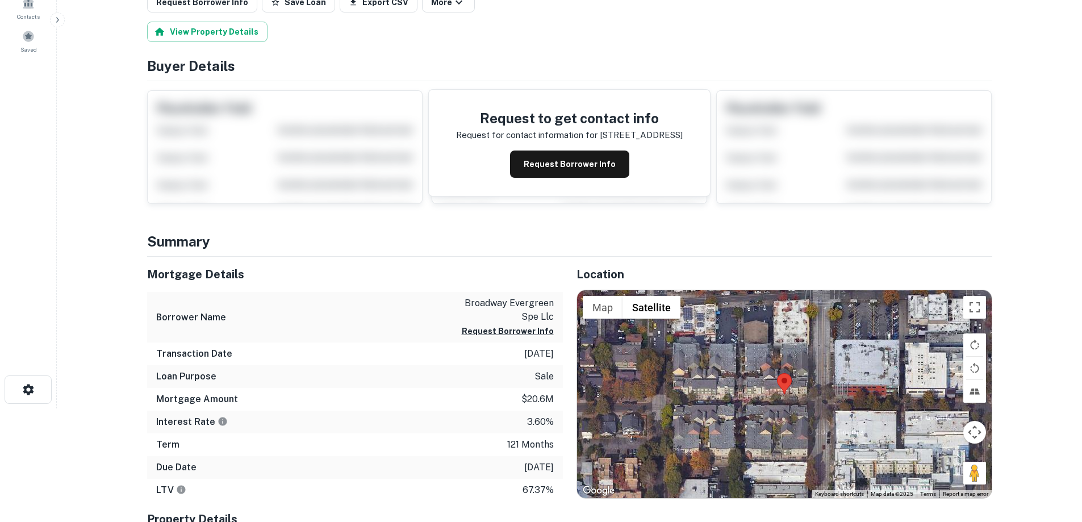
scroll to position [284, 0]
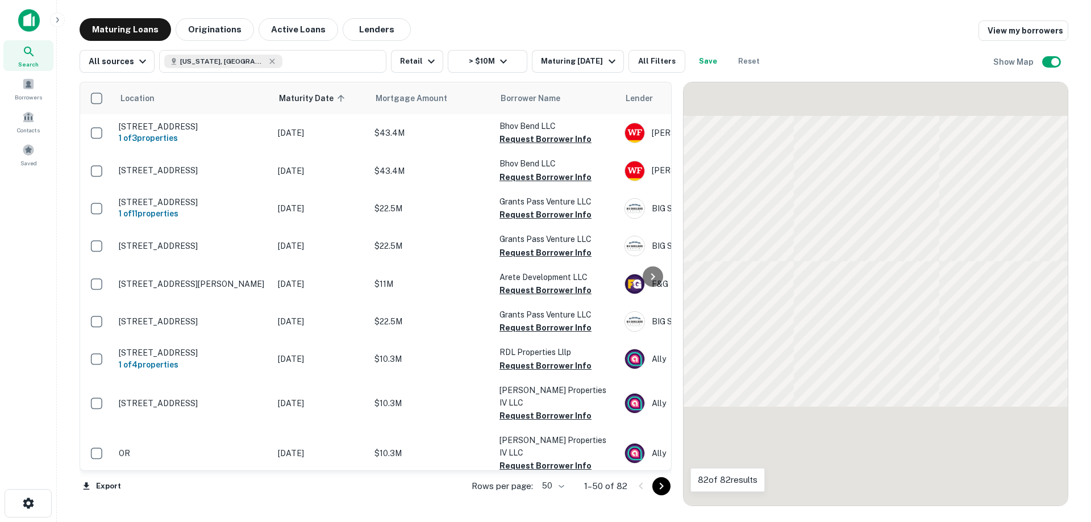
scroll to position [795, 0]
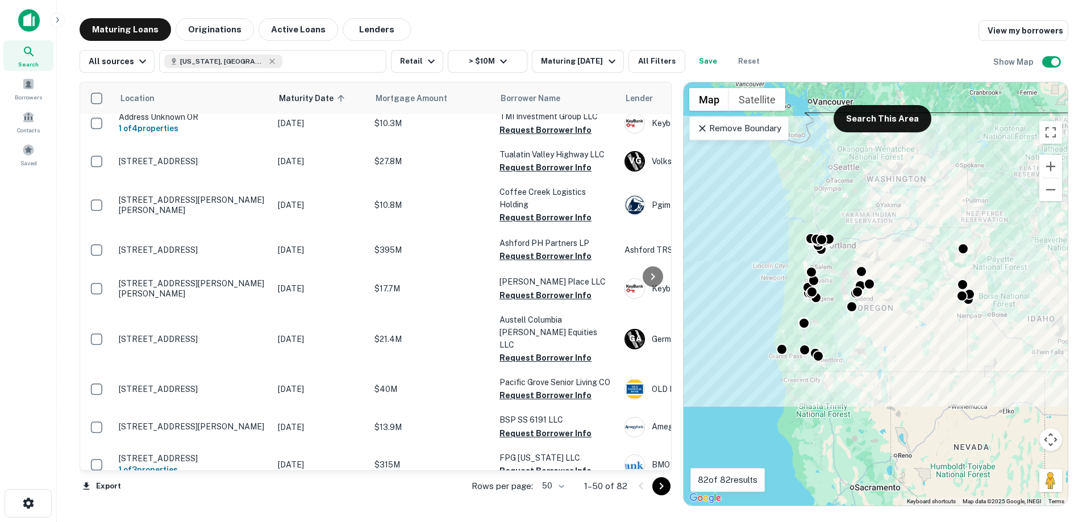
click at [661, 487] on icon "Go to next page" at bounding box center [661, 486] width 14 height 14
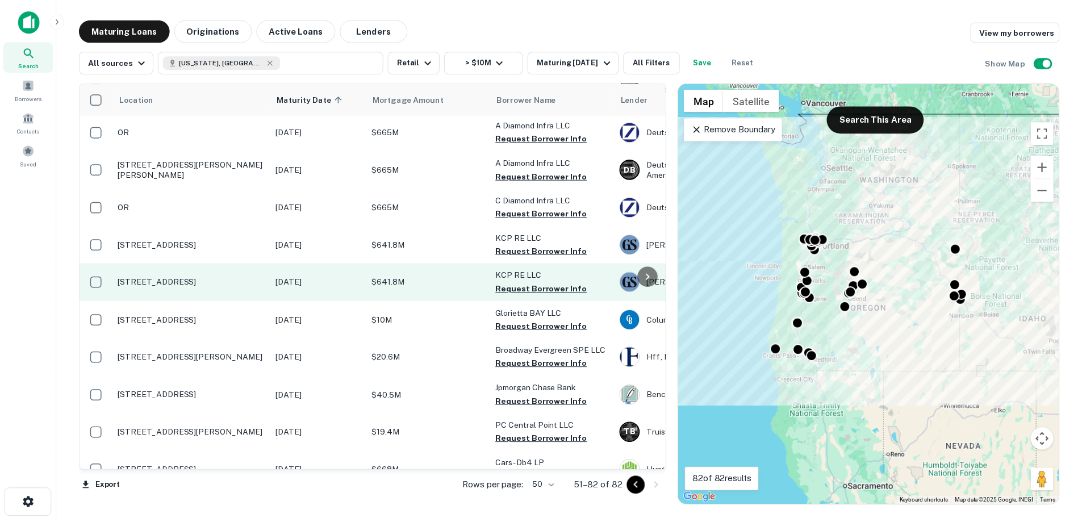
scroll to position [930, 0]
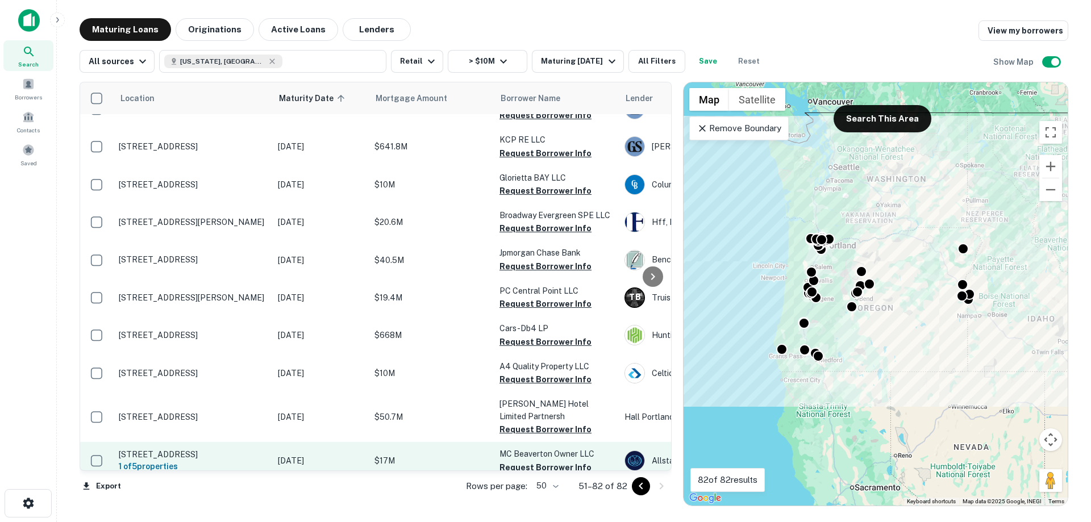
click at [307, 442] on td "[DATE]" at bounding box center [320, 460] width 97 height 37
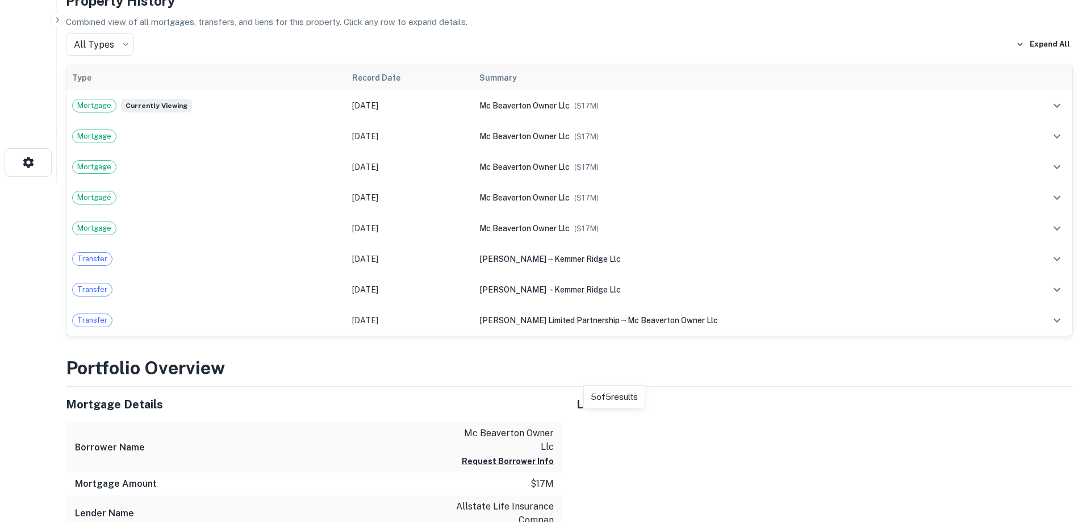
scroll to position [511, 0]
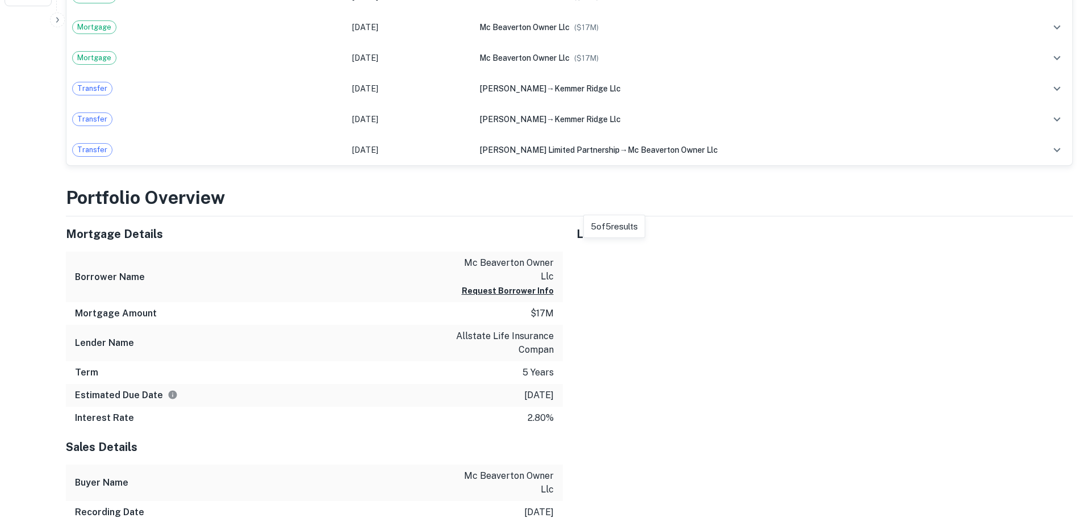
drag, startPoint x: 724, startPoint y: 292, endPoint x: 859, endPoint y: 450, distance: 208.3
click at [859, 252] on div "To activate drag with keyboard, press Alt + Enter. Once in keyboard drag state,…" at bounding box center [825, 252] width 497 height 0
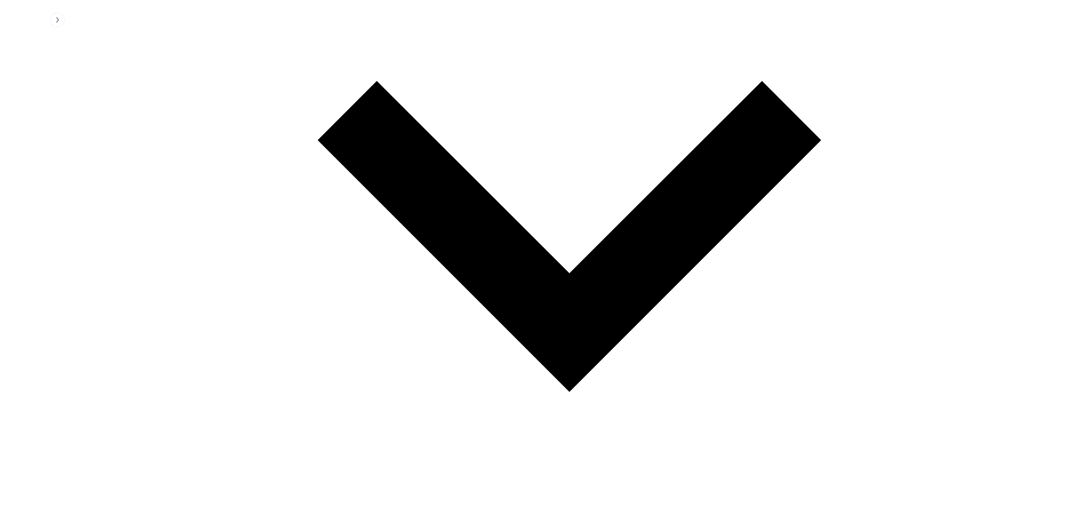
scroll to position [1468, 0]
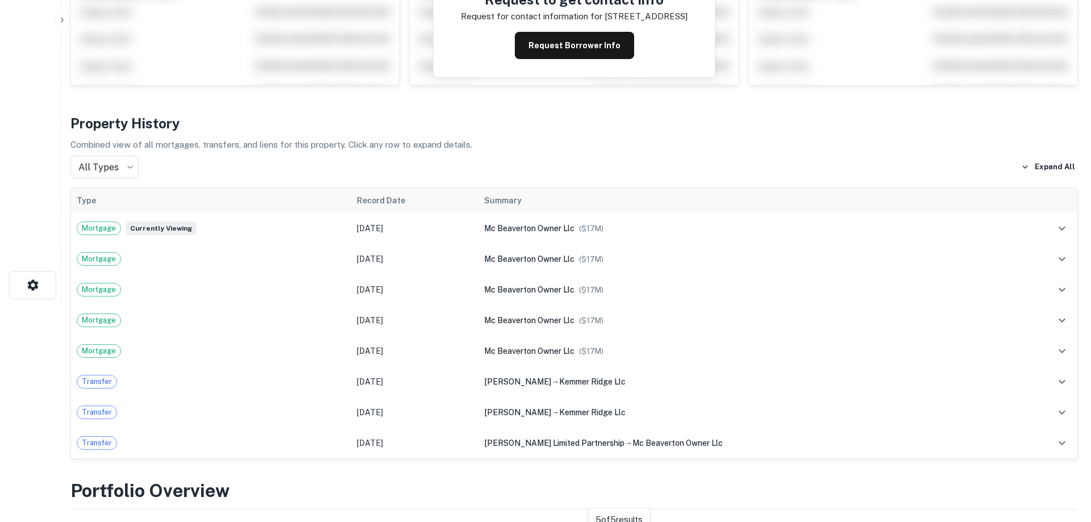
scroll to position [0, 0]
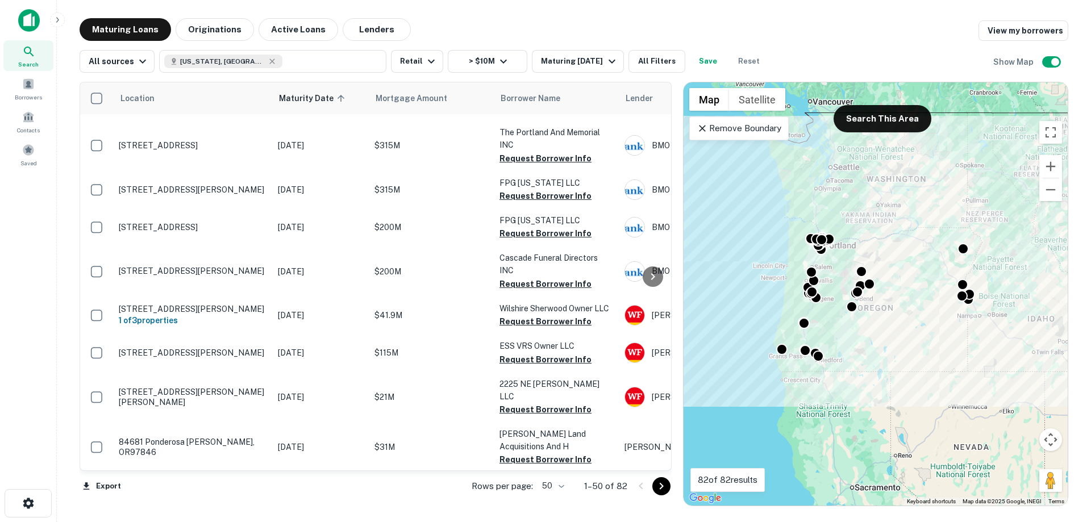
scroll to position [1442, 0]
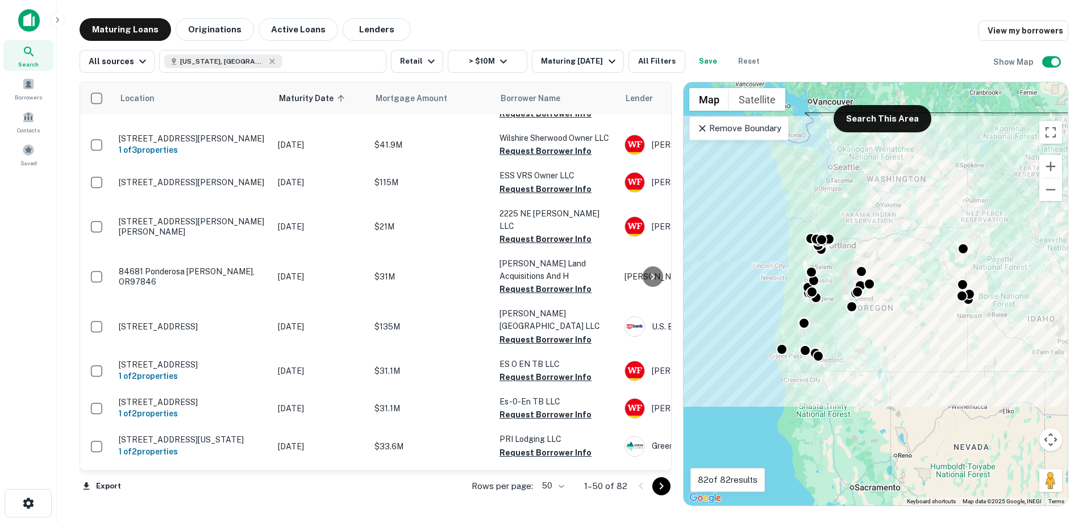
click at [658, 486] on icon "Go to next page" at bounding box center [661, 486] width 14 height 14
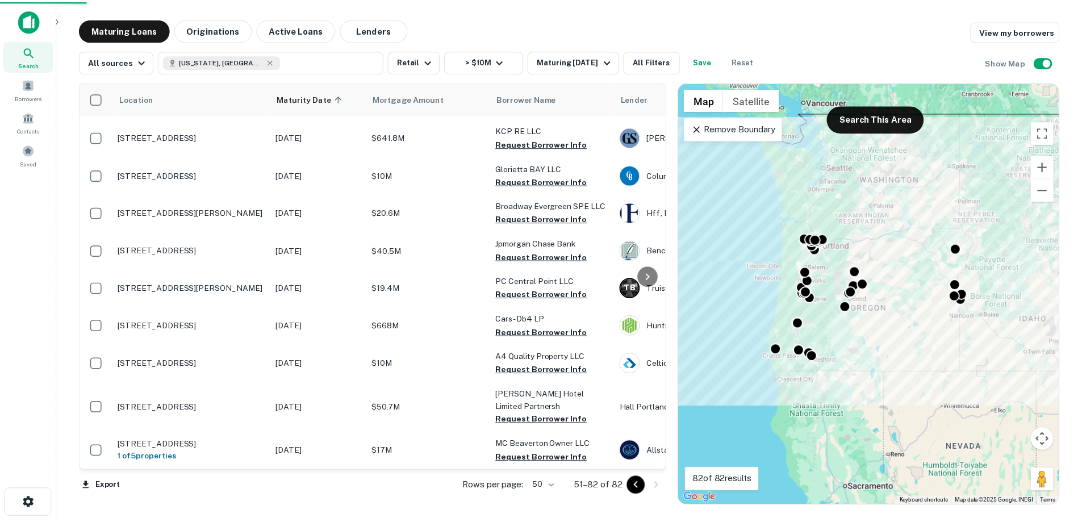
scroll to position [930, 0]
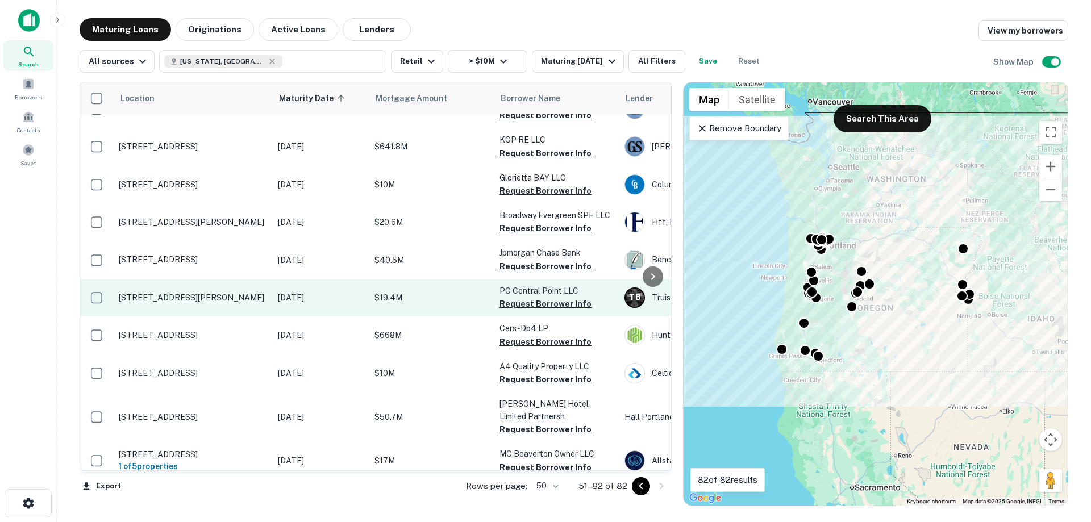
click at [337, 282] on td "[DATE]" at bounding box center [320, 297] width 97 height 37
